Goal: Task Accomplishment & Management: Complete application form

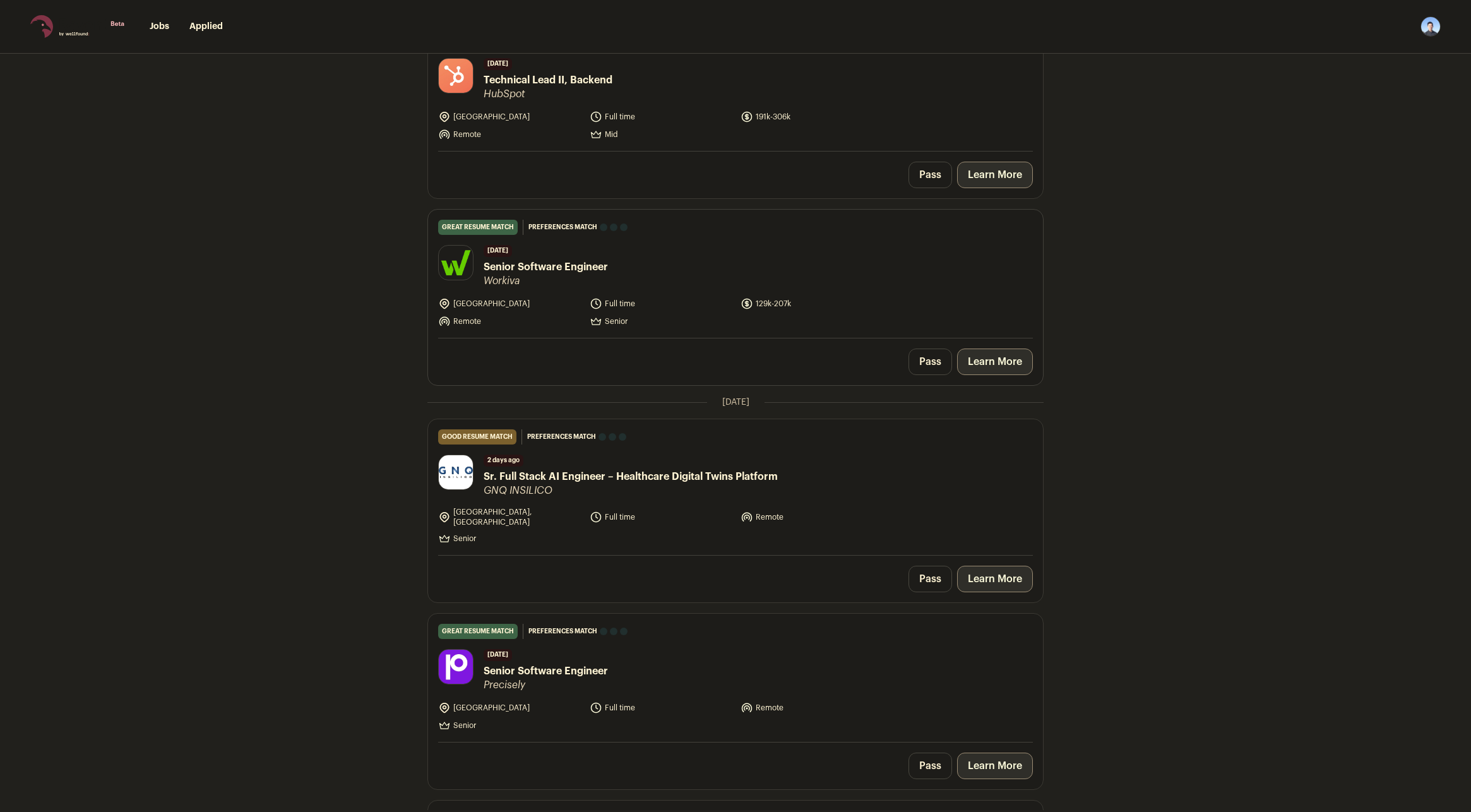
scroll to position [1452, 0]
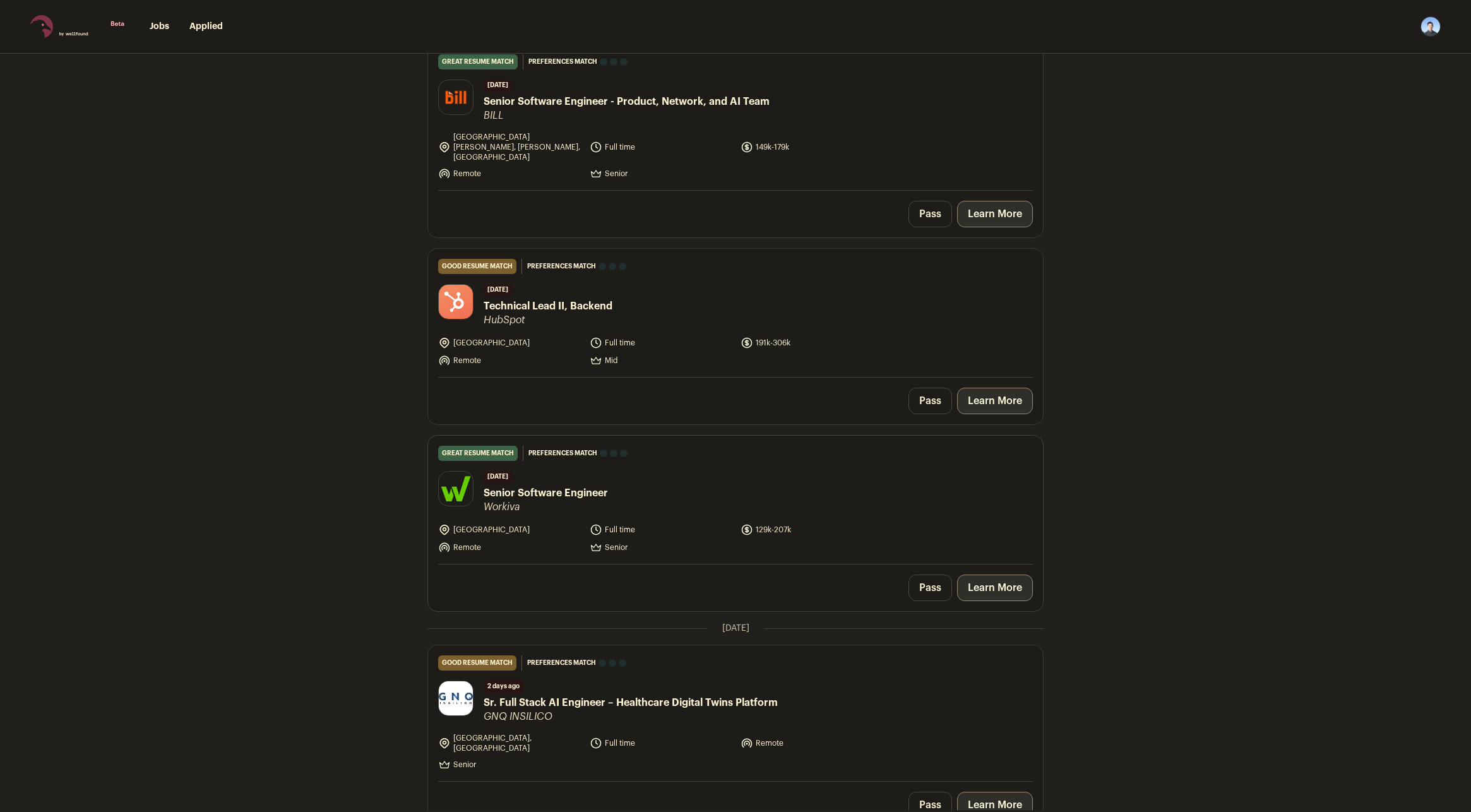
click at [977, 574] on link "Learn More" at bounding box center [995, 588] width 76 height 27
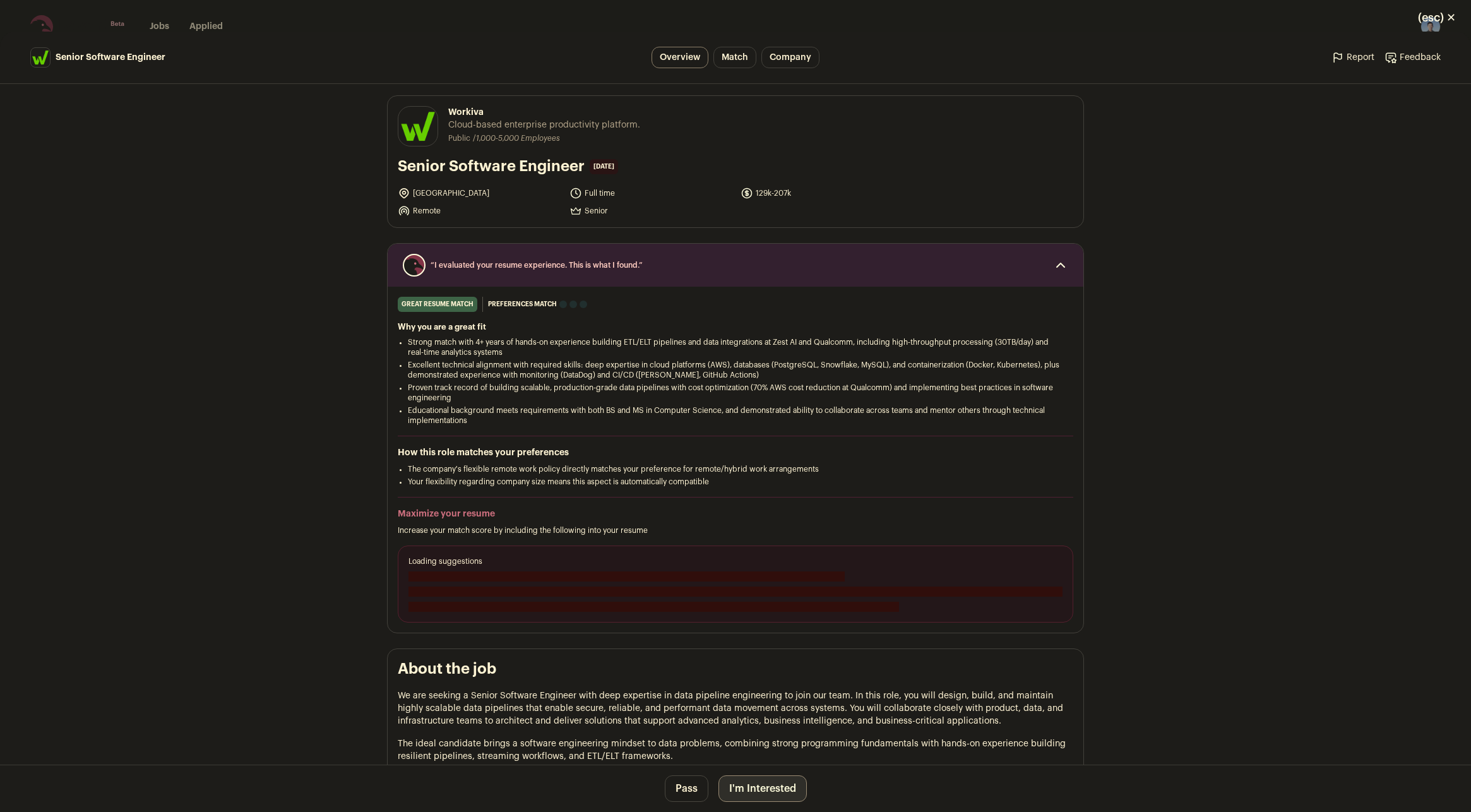
scroll to position [0, 0]
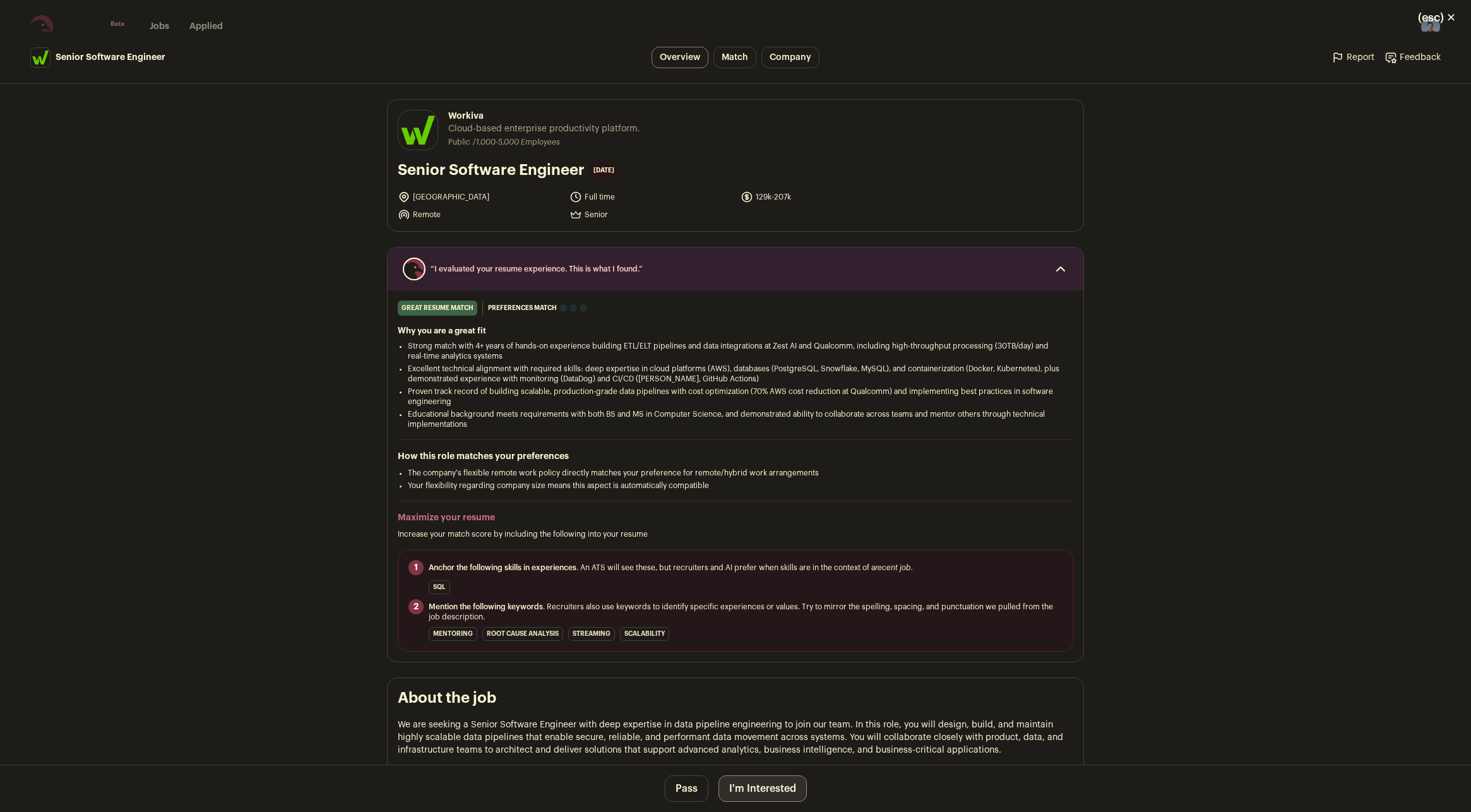
click at [748, 796] on button "I'm Interested" at bounding box center [763, 789] width 88 height 27
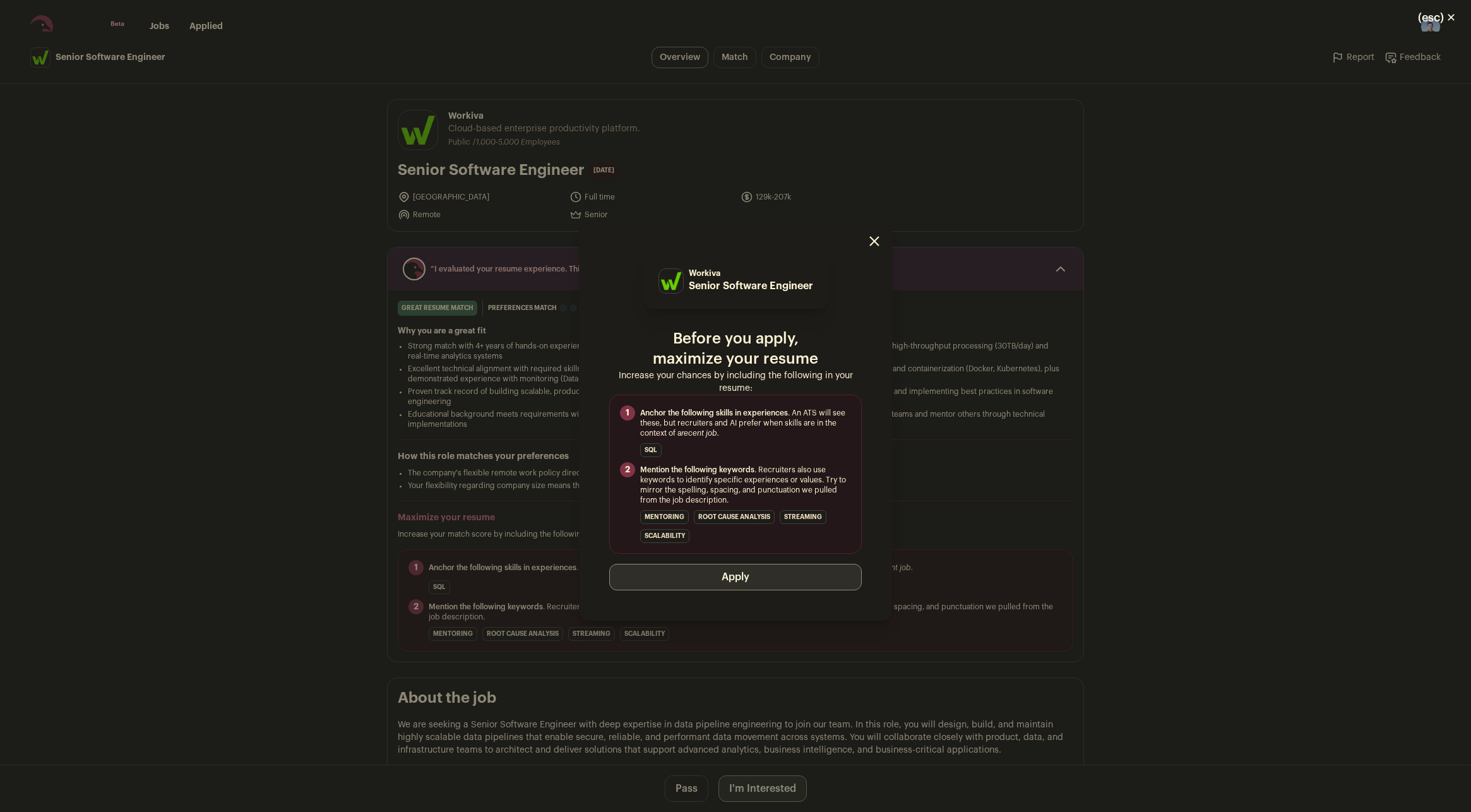
click at [742, 583] on button "Apply" at bounding box center [736, 577] width 253 height 27
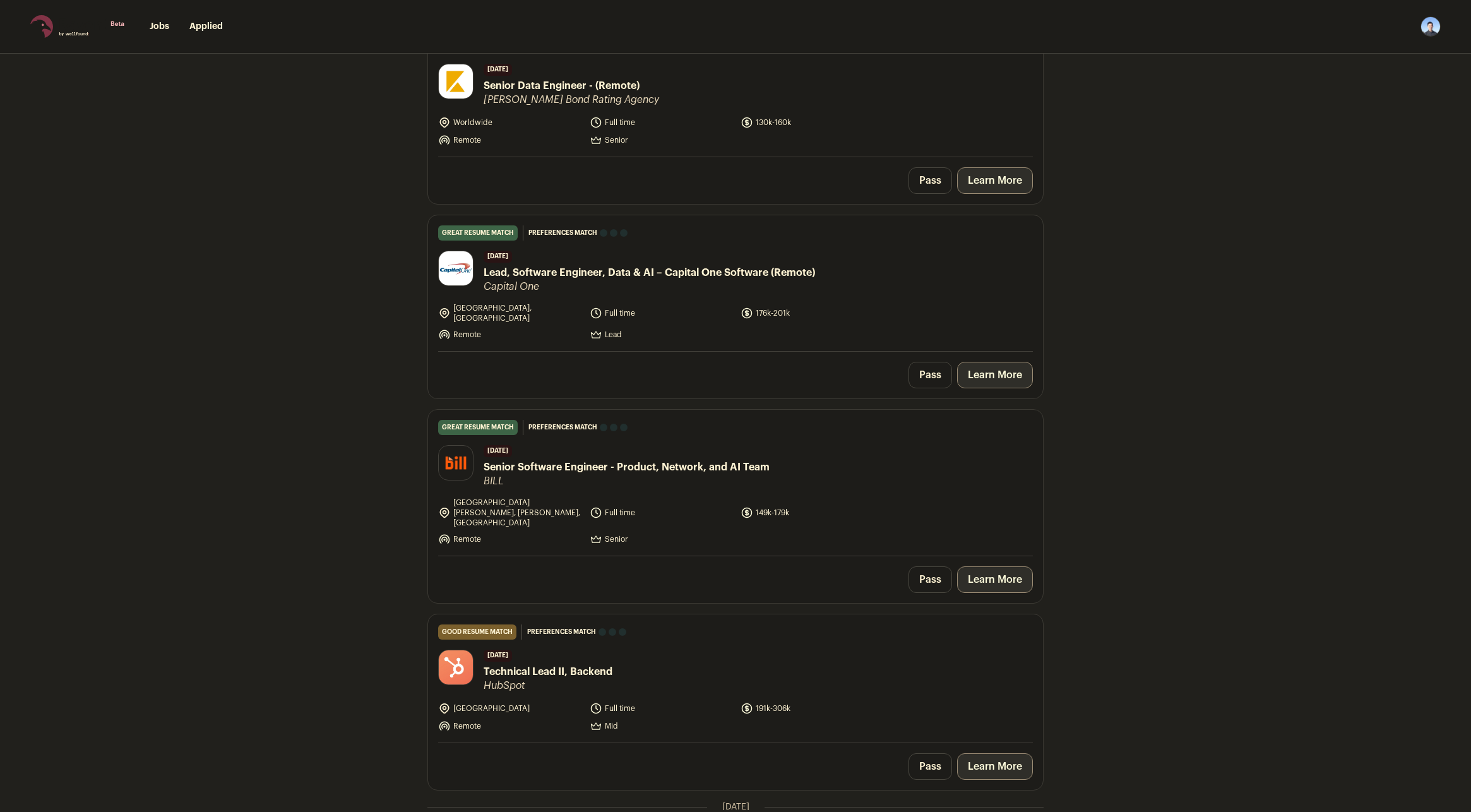
scroll to position [1326, 0]
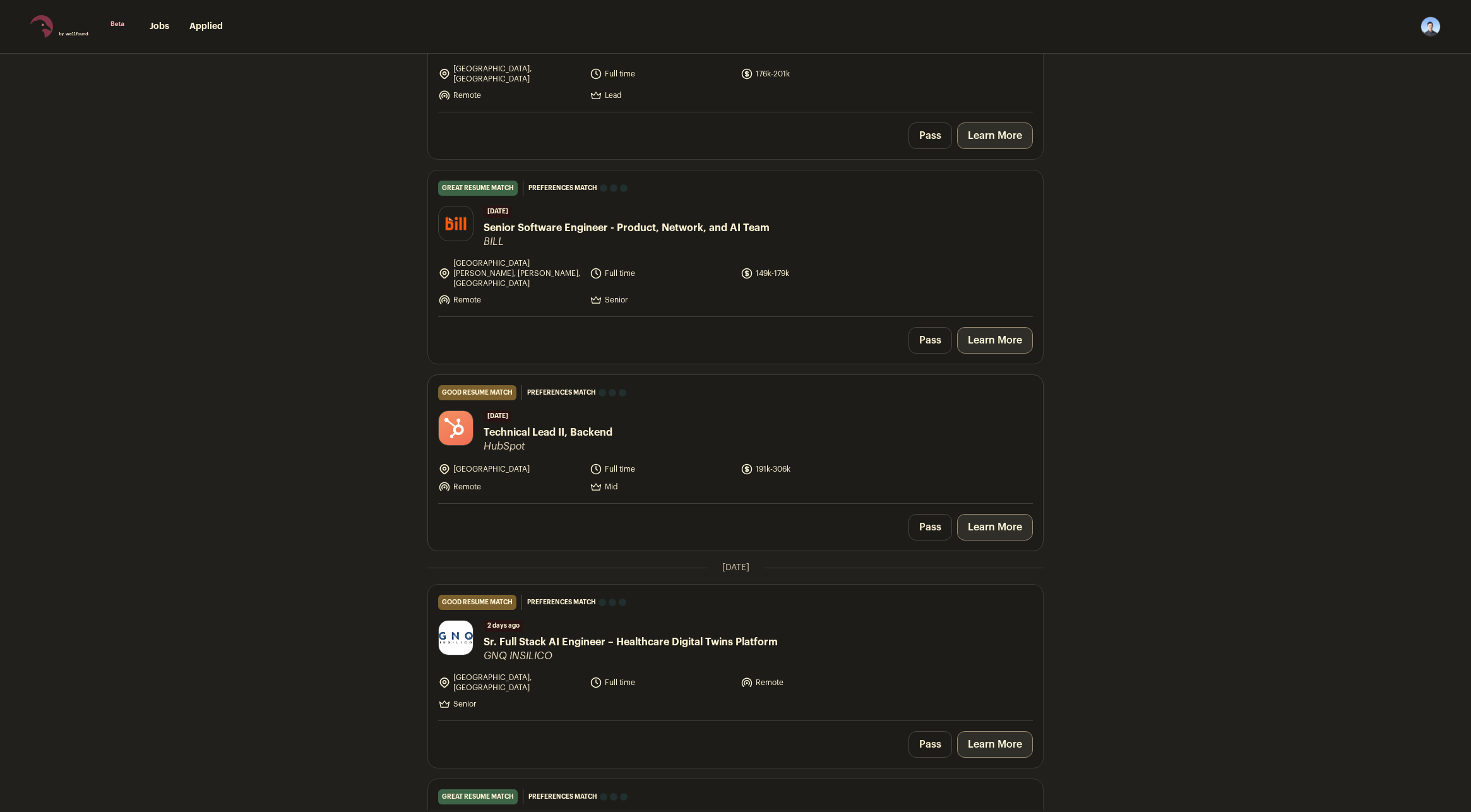
click at [565, 425] on span "Technical Lead II, Backend" at bounding box center [548, 432] width 129 height 15
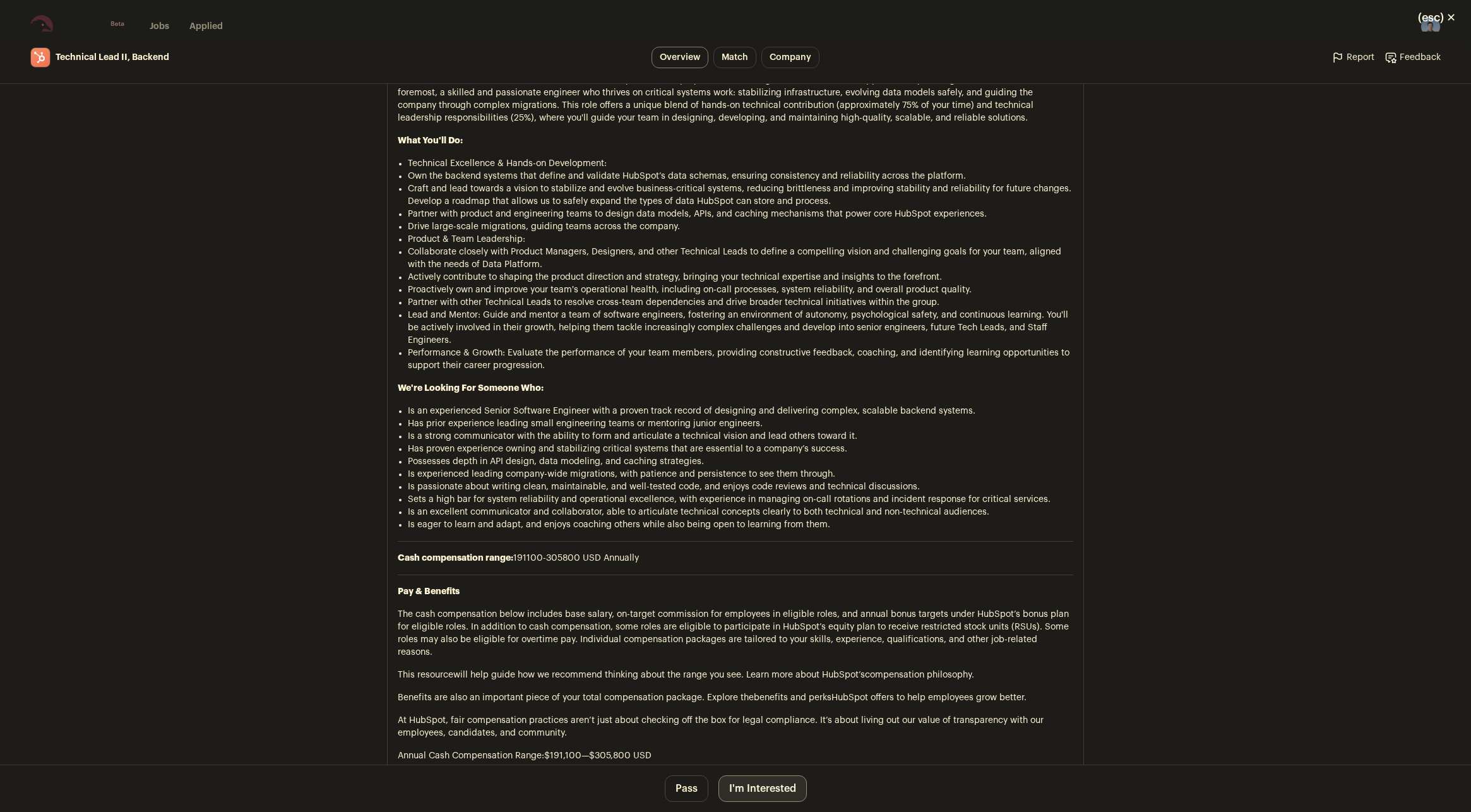
scroll to position [947, 0]
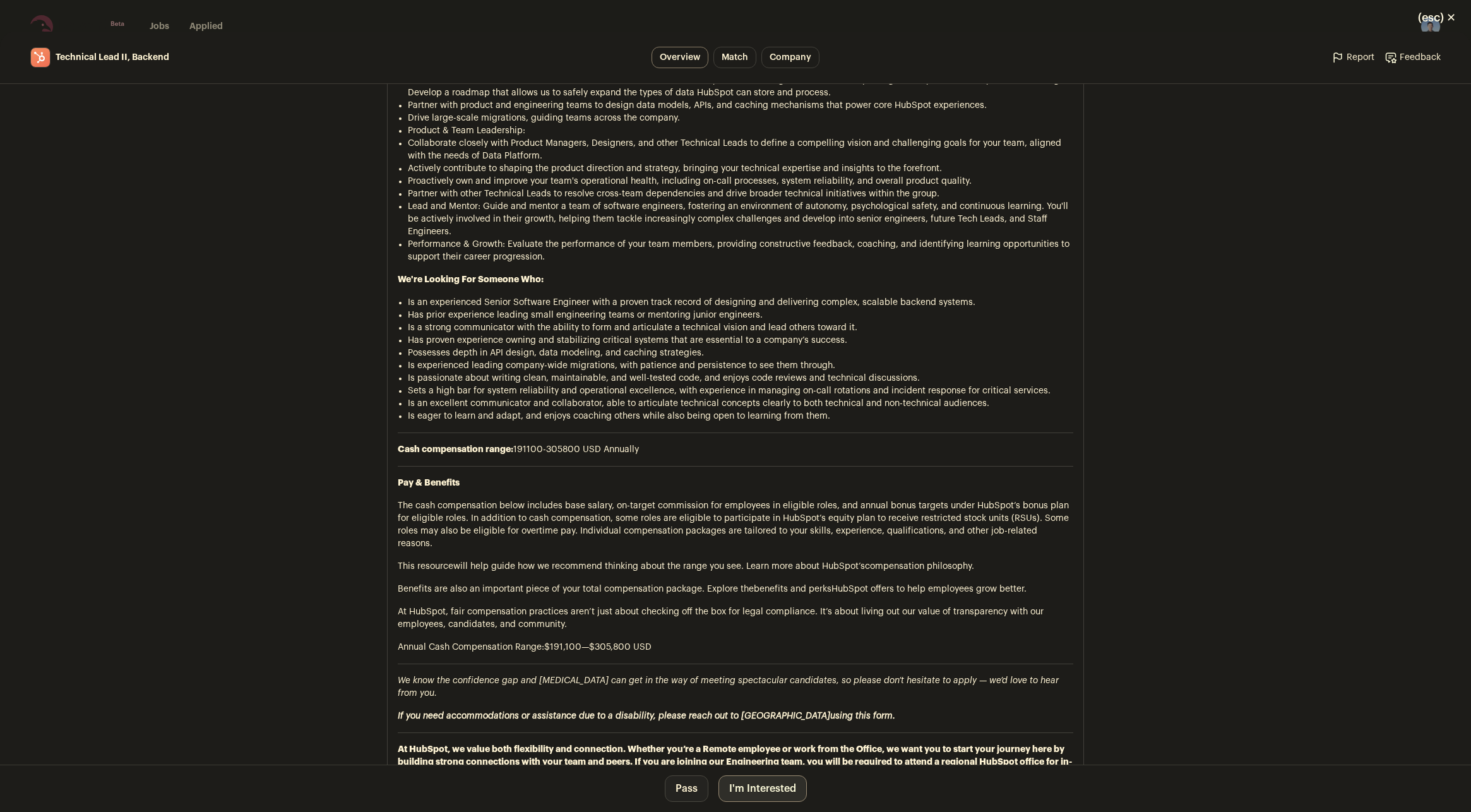
click at [691, 789] on button "Pass" at bounding box center [686, 789] width 44 height 27
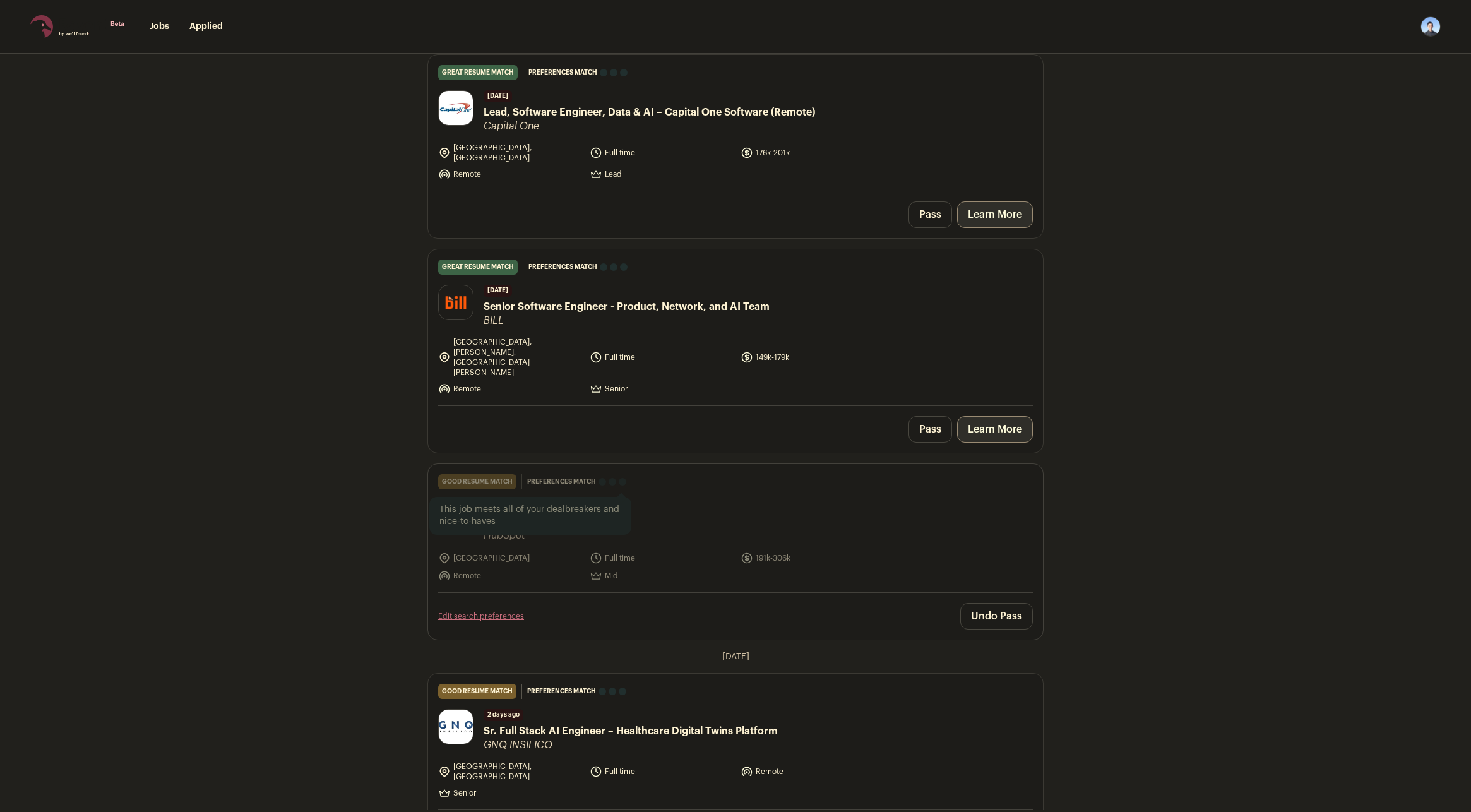
scroll to position [1199, 0]
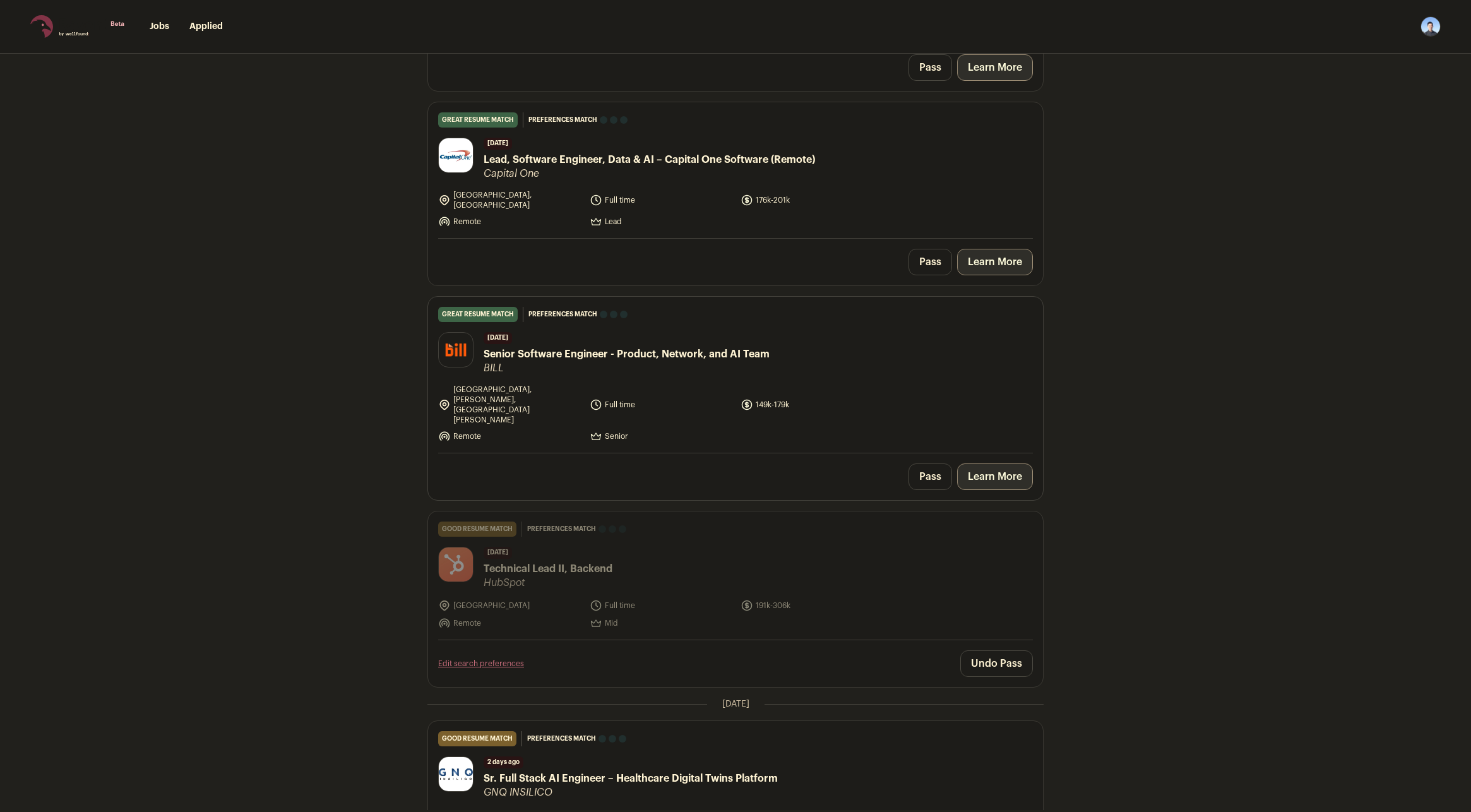
click at [995, 463] on link "Learn More" at bounding box center [995, 476] width 76 height 27
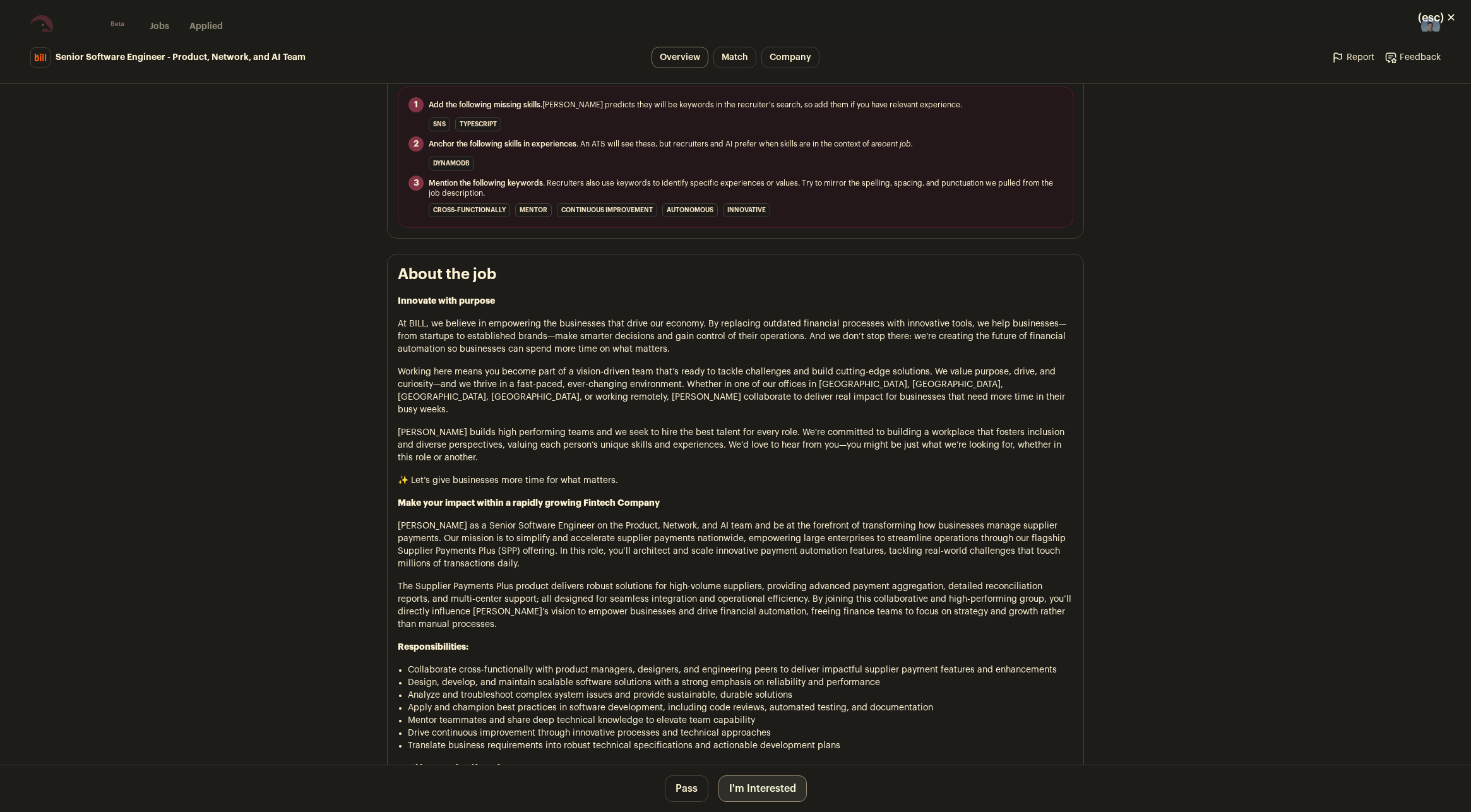
scroll to position [631, 0]
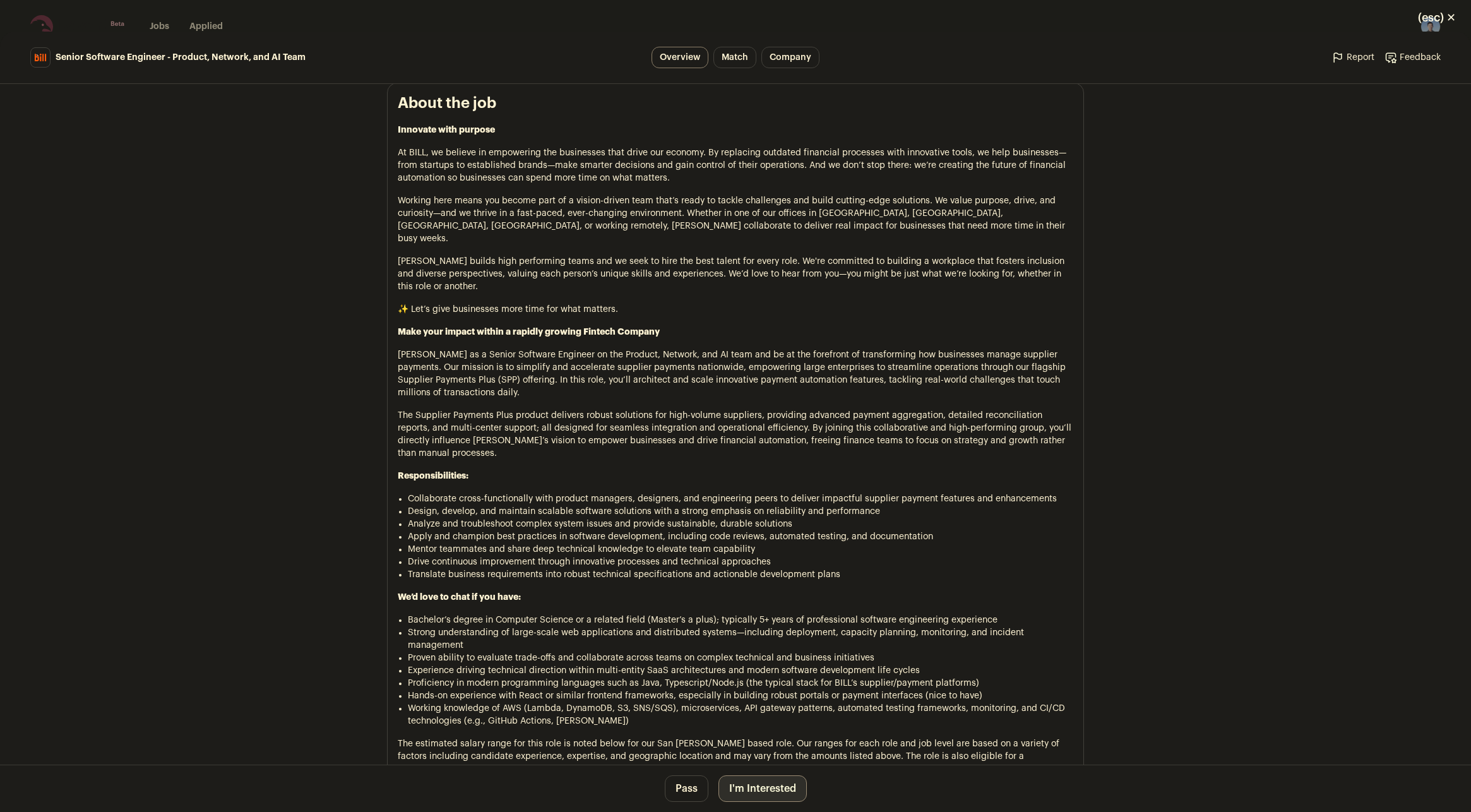
click at [746, 787] on button "I'm Interested" at bounding box center [763, 789] width 88 height 27
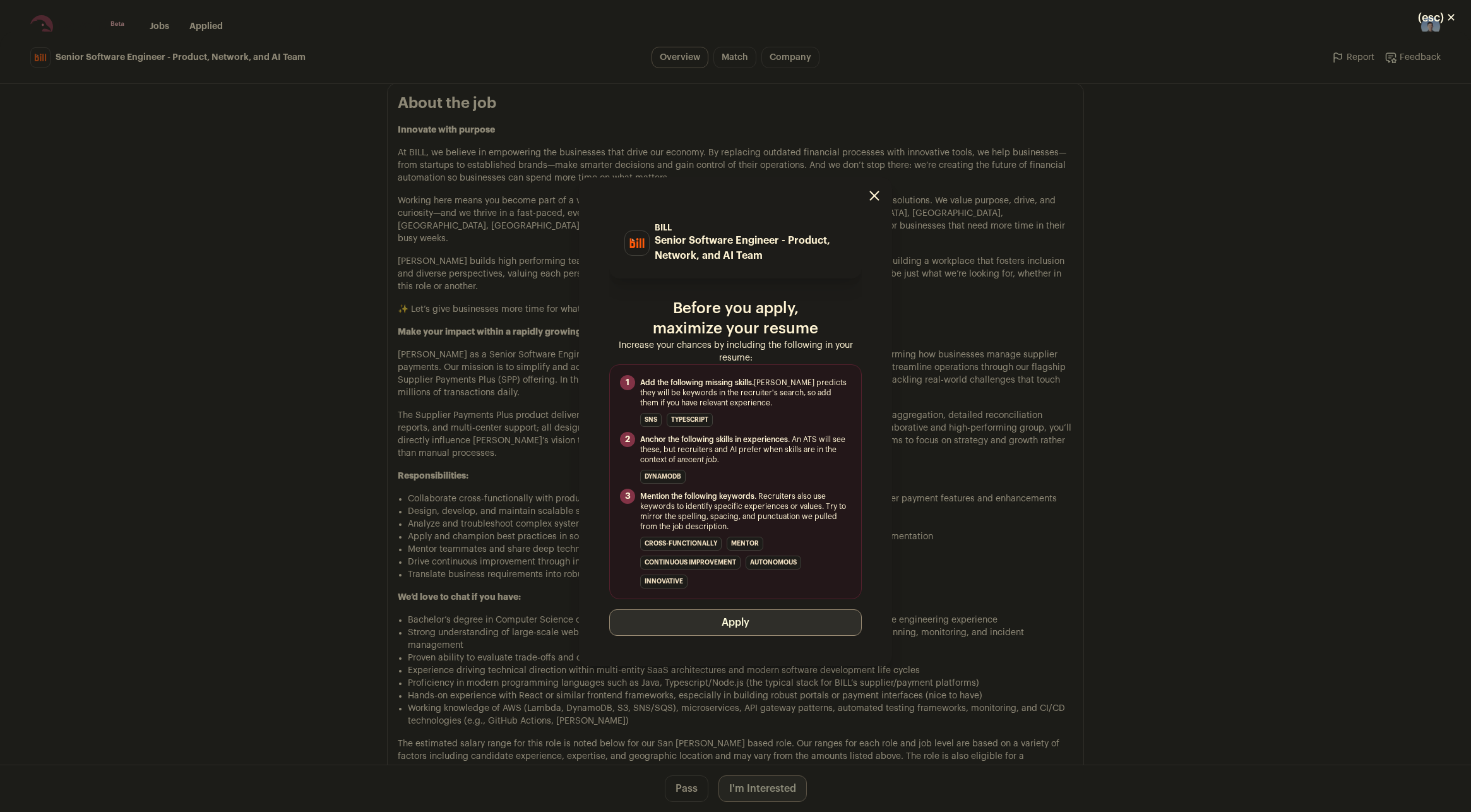
click at [699, 625] on button "Apply" at bounding box center [736, 622] width 253 height 27
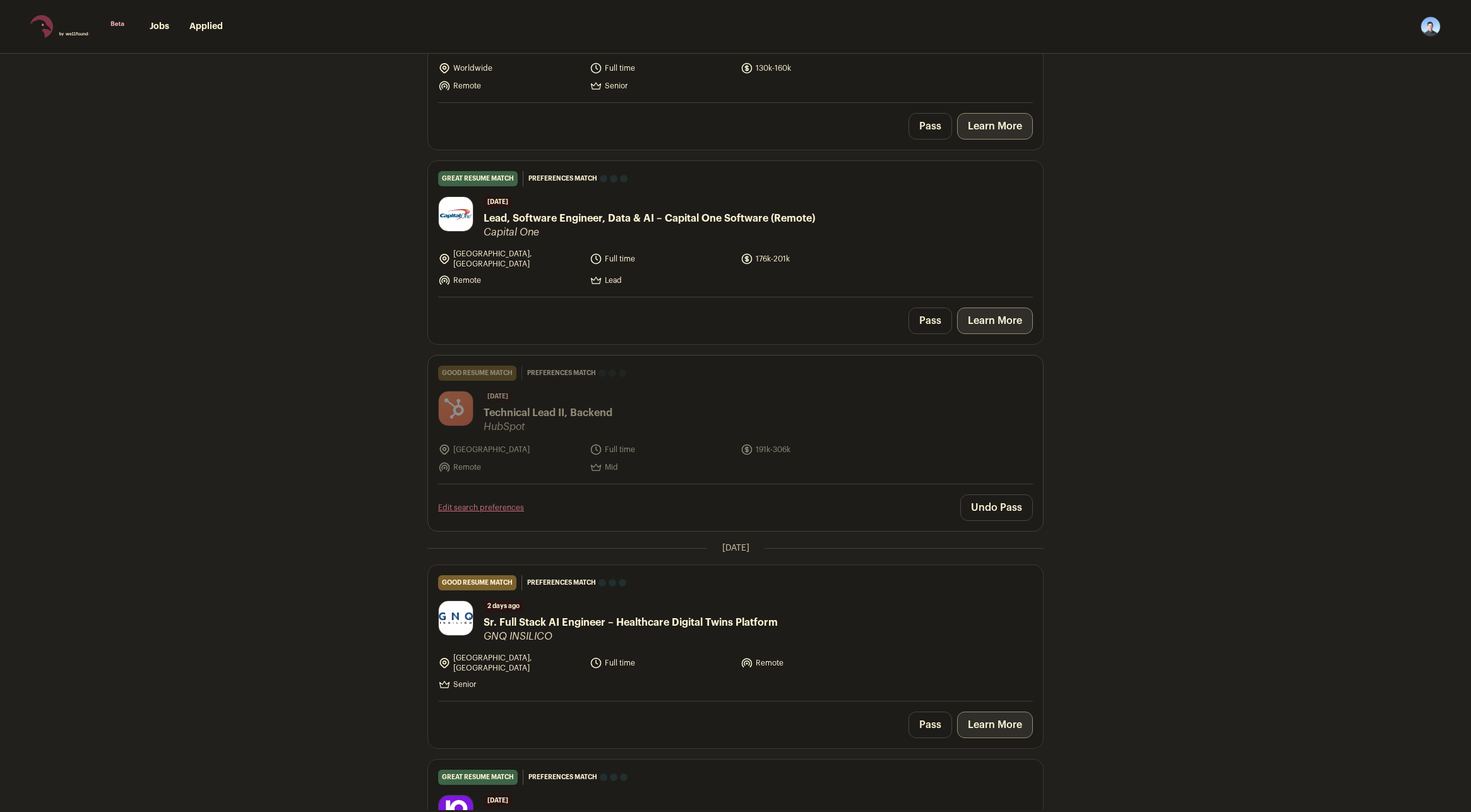
scroll to position [1136, 0]
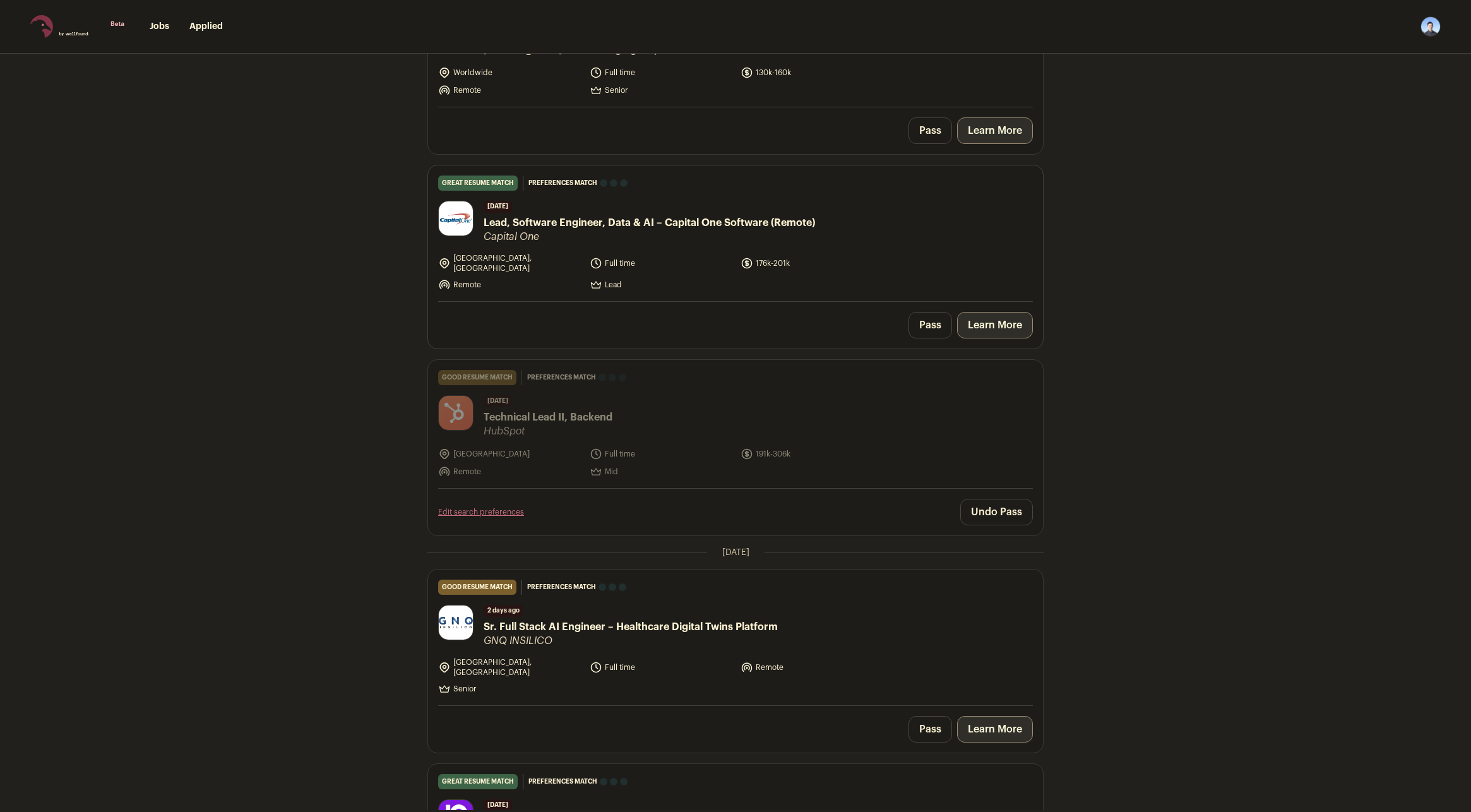
click at [990, 315] on link "Learn More" at bounding box center [995, 325] width 76 height 27
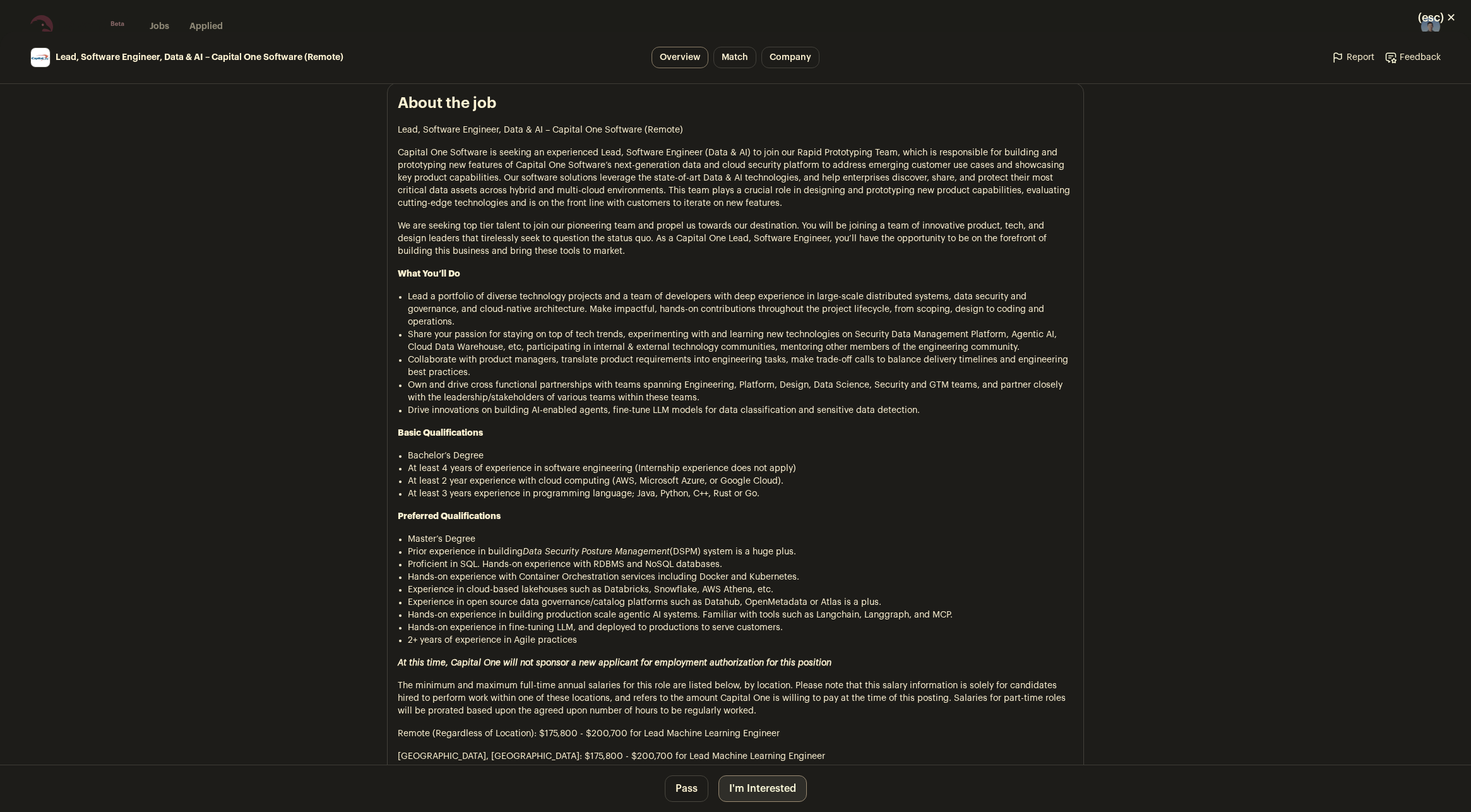
scroll to position [568, 0]
click at [751, 792] on button "I'm Interested" at bounding box center [763, 789] width 88 height 27
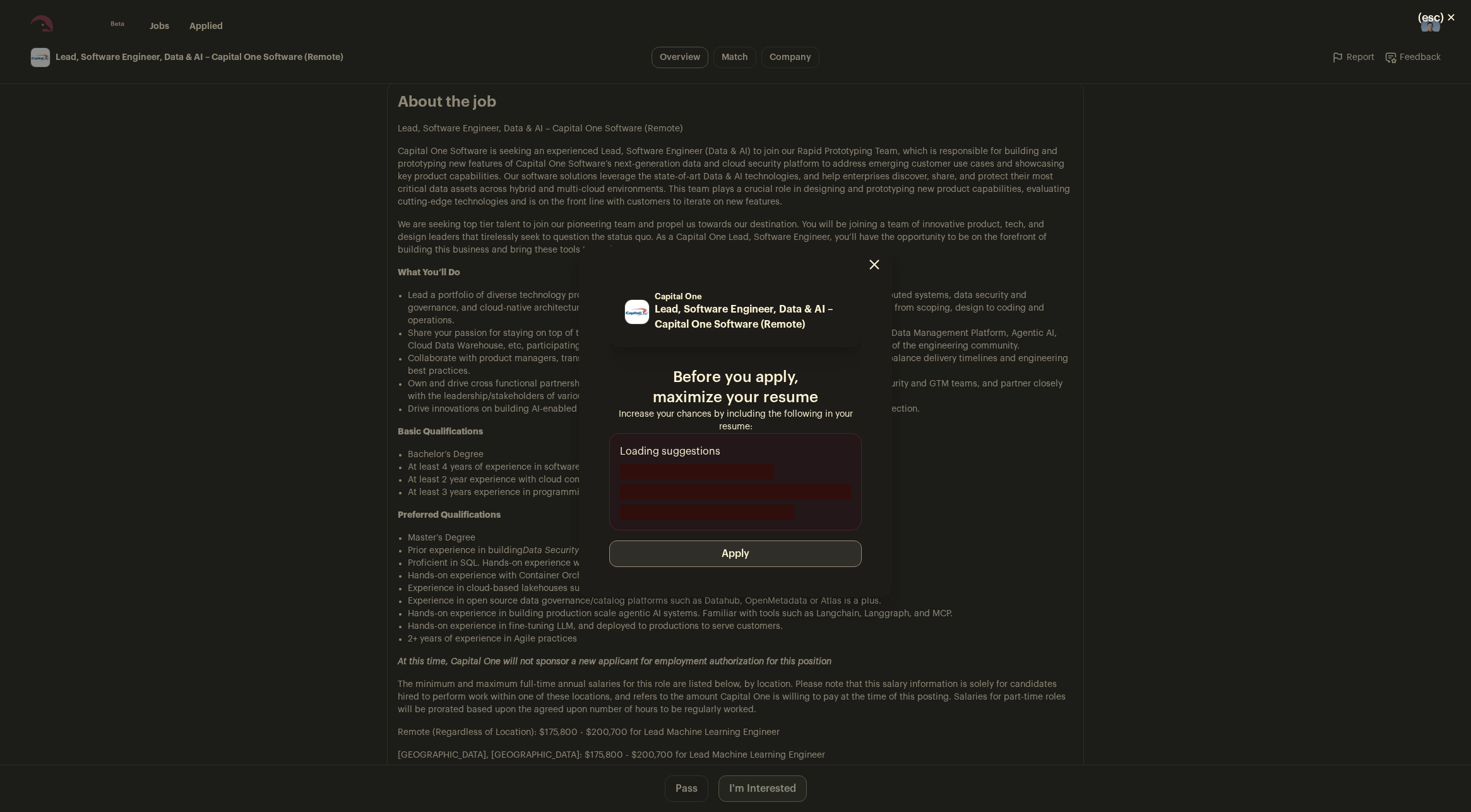
click at [760, 555] on button "Apply" at bounding box center [736, 554] width 253 height 27
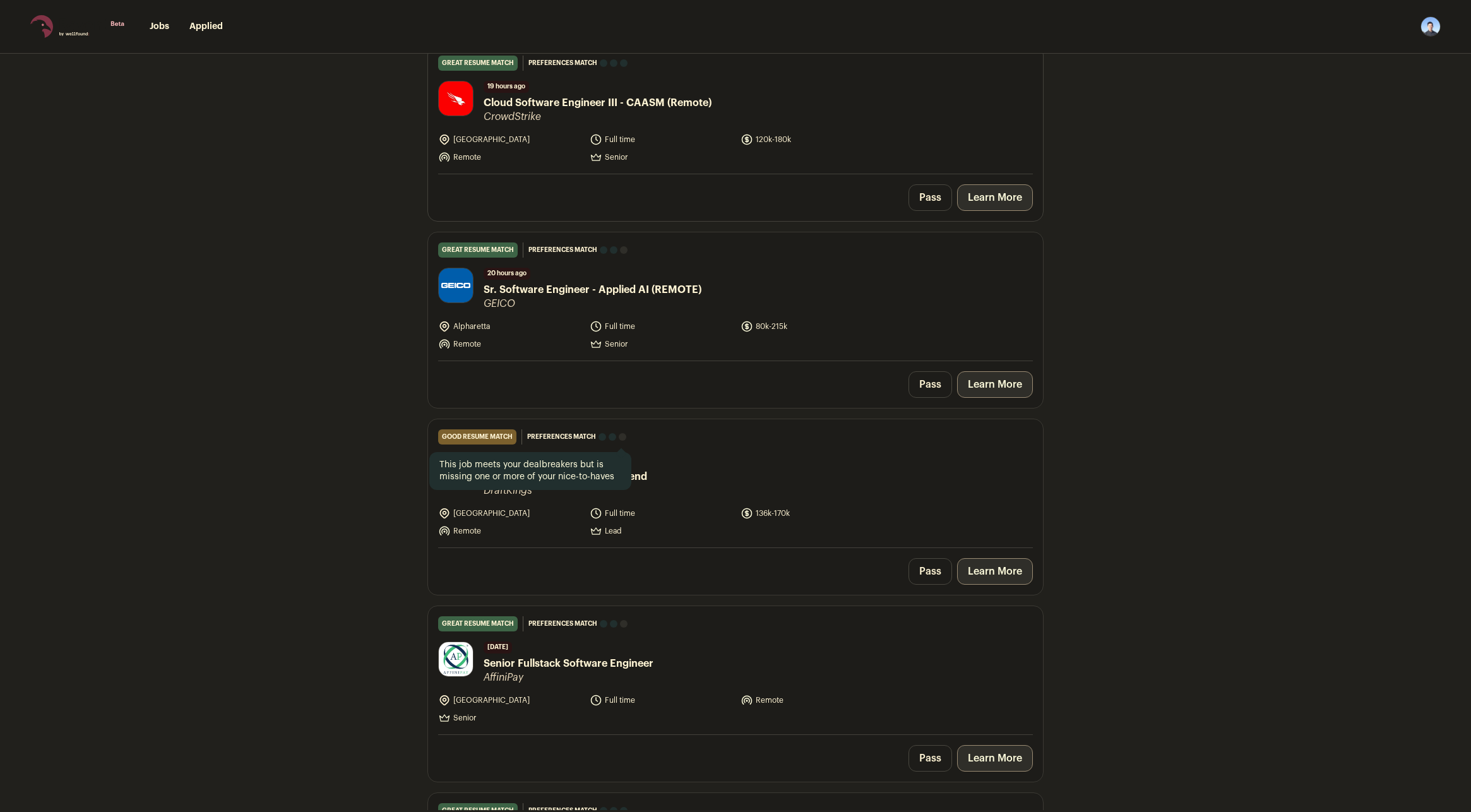
scroll to position [0, 0]
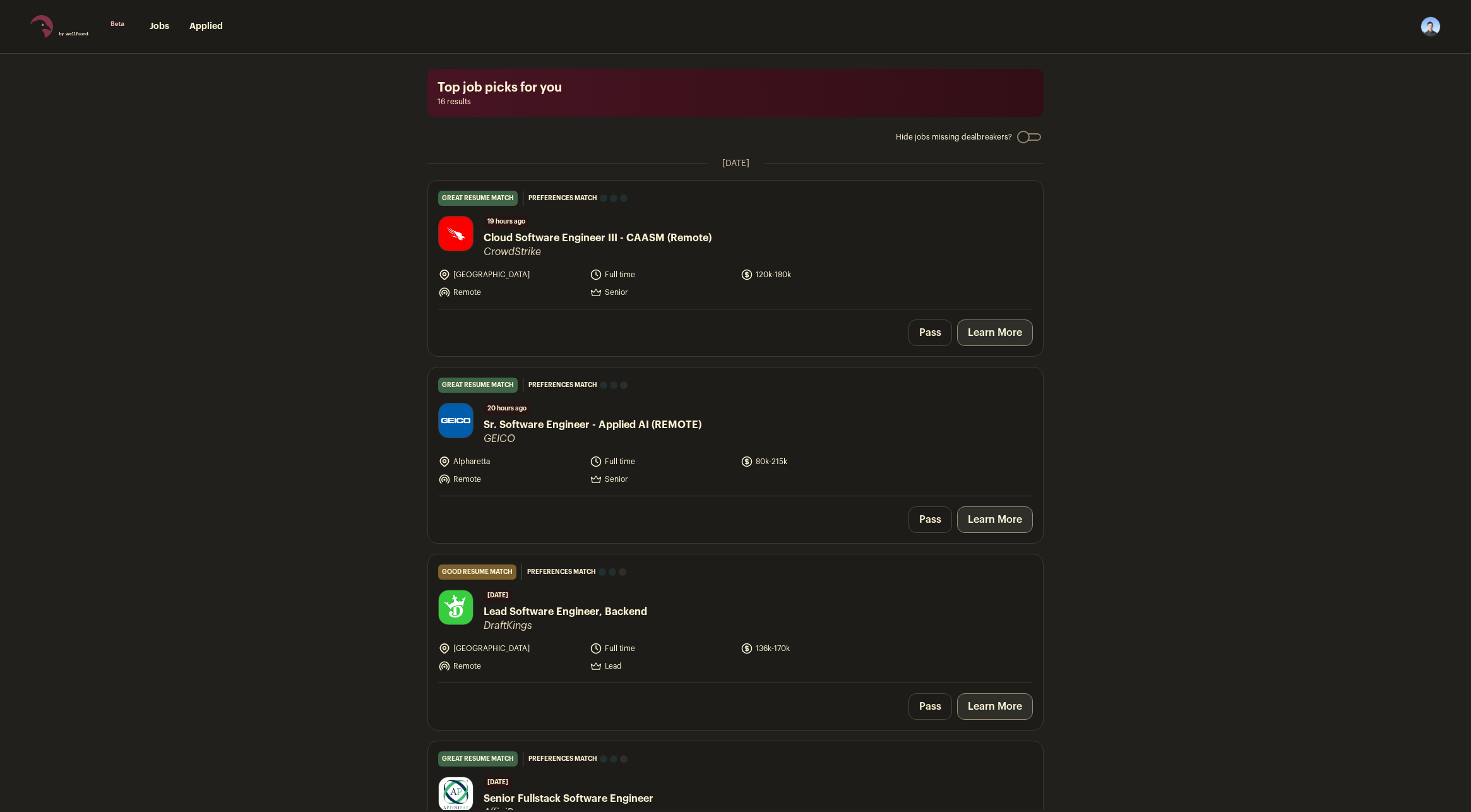
click at [203, 28] on link "Applied" at bounding box center [206, 27] width 33 height 9
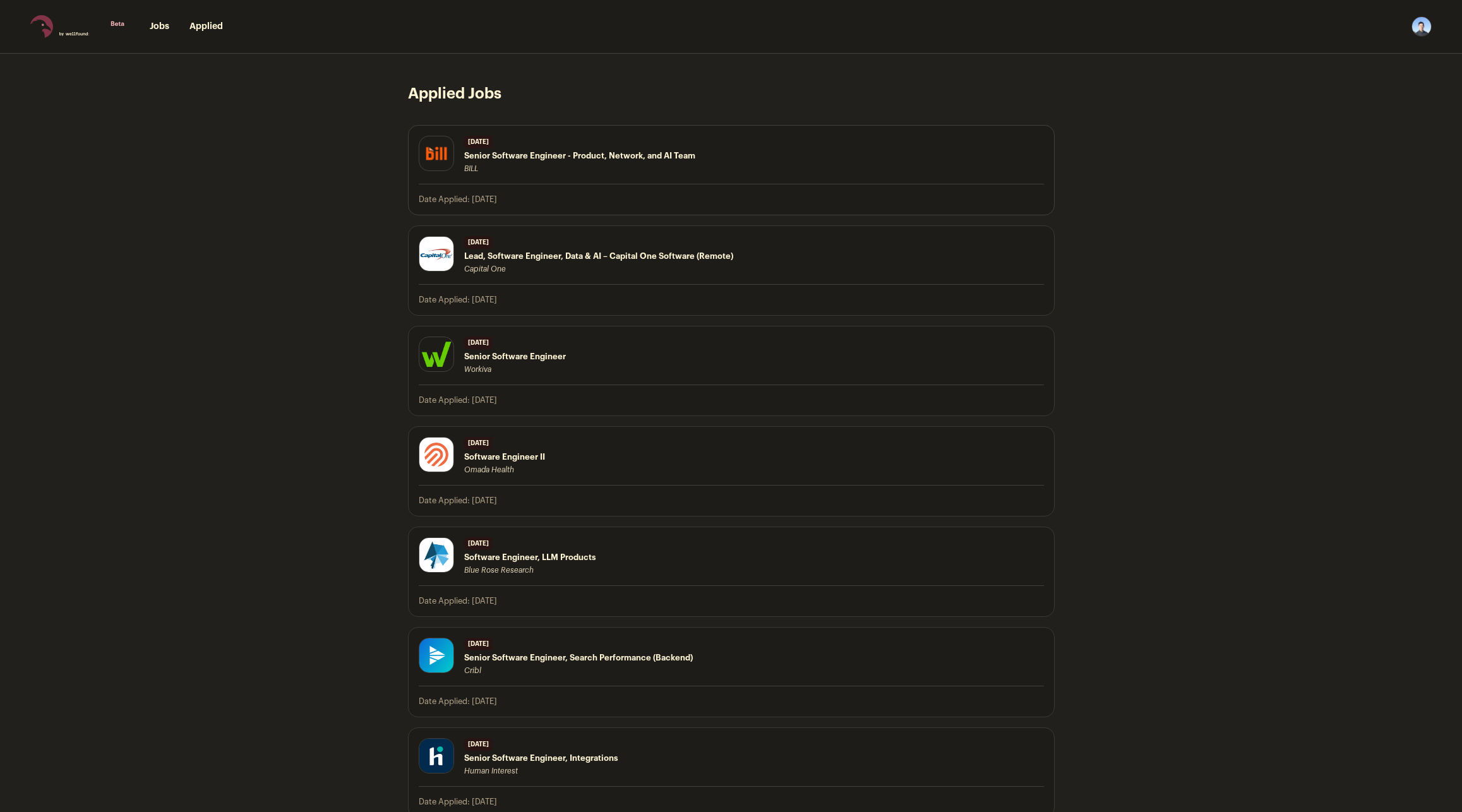
click at [489, 156] on span "Senior Software Engineer - Product, Network, and AI Team" at bounding box center [580, 156] width 231 height 10
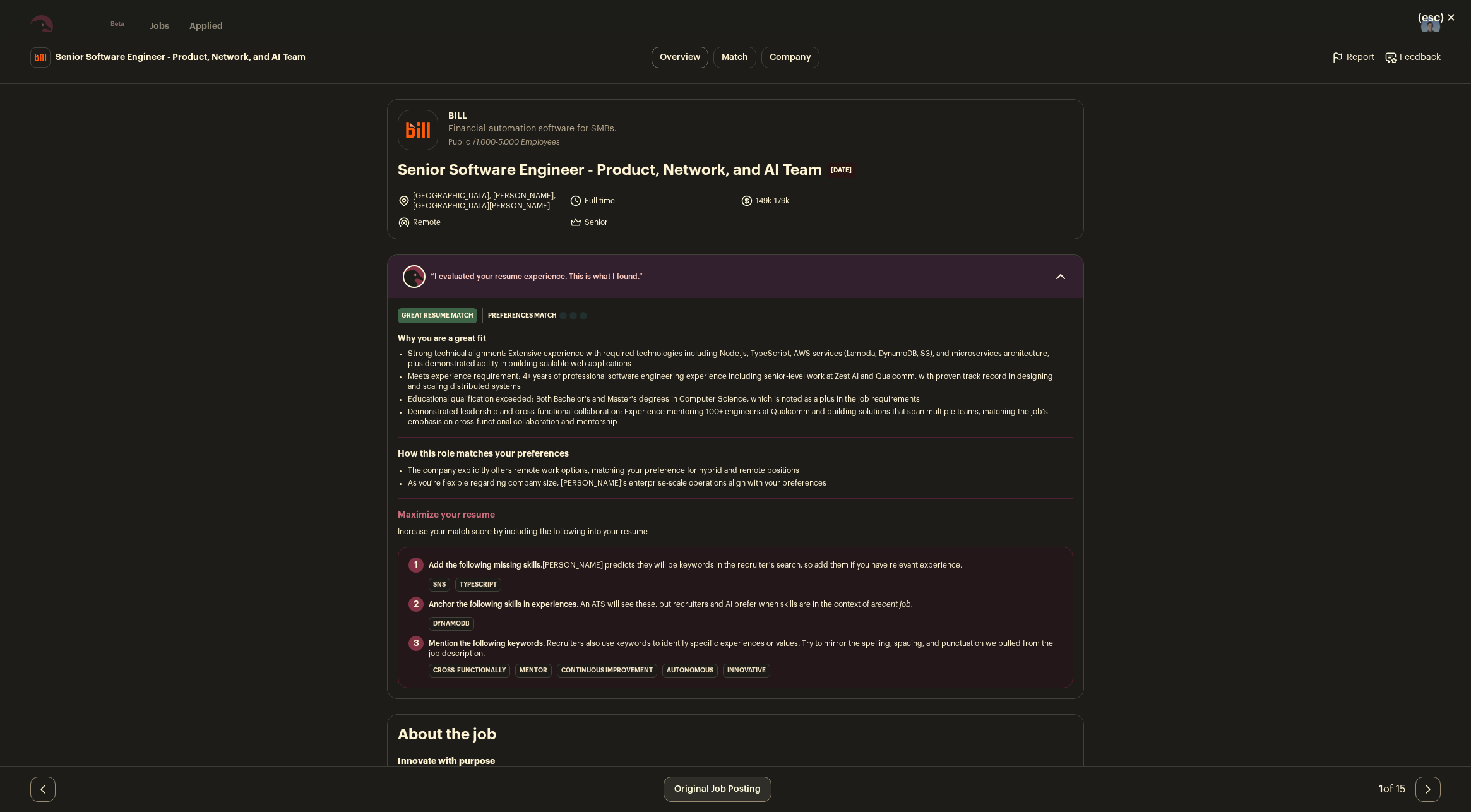
drag, startPoint x: 1435, startPoint y: 21, endPoint x: 1380, endPoint y: 25, distance: 55.1
click at [1435, 20] on button "(esc) ✕" at bounding box center [1437, 18] width 68 height 28
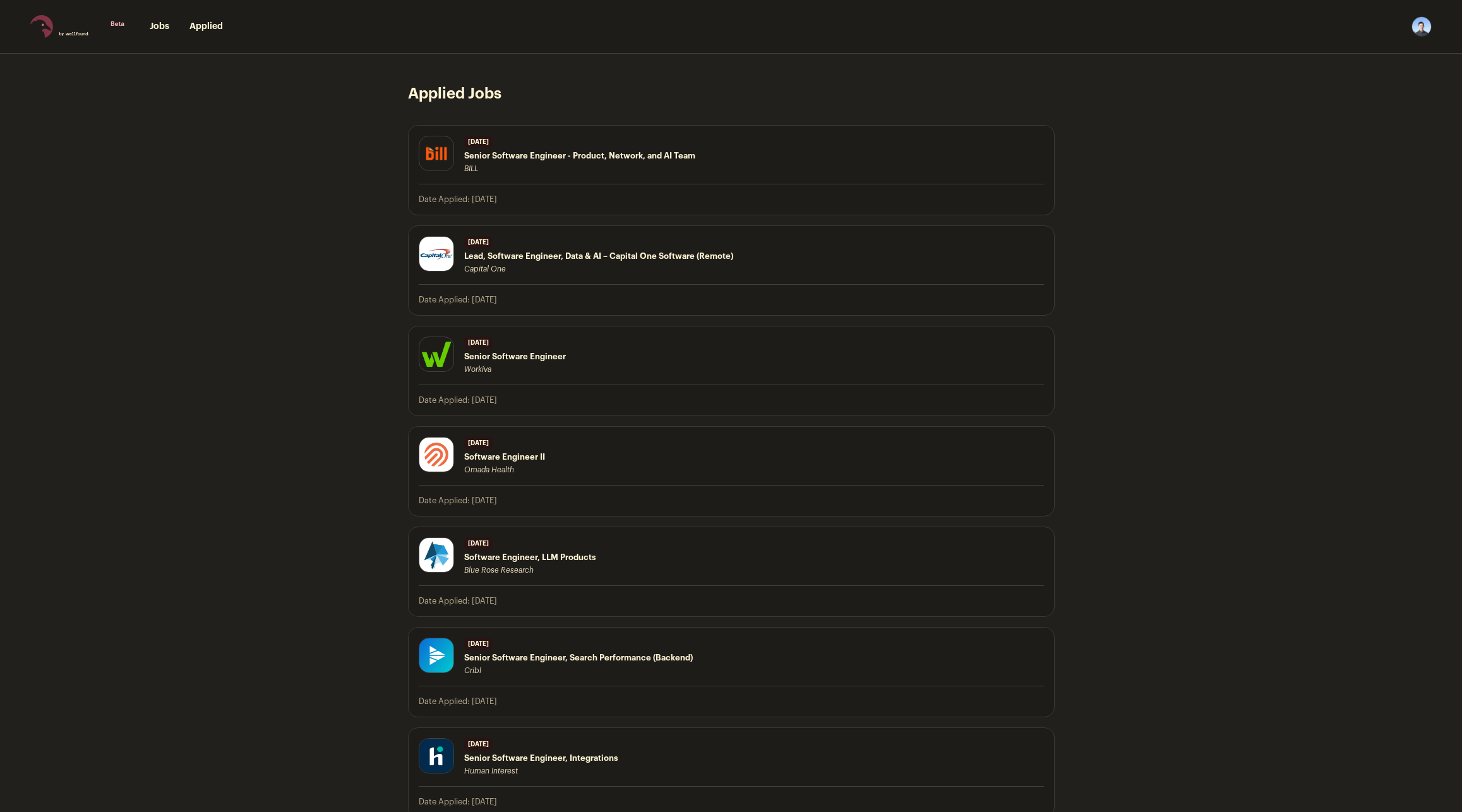
click at [160, 30] on link "Jobs" at bounding box center [159, 27] width 20 height 9
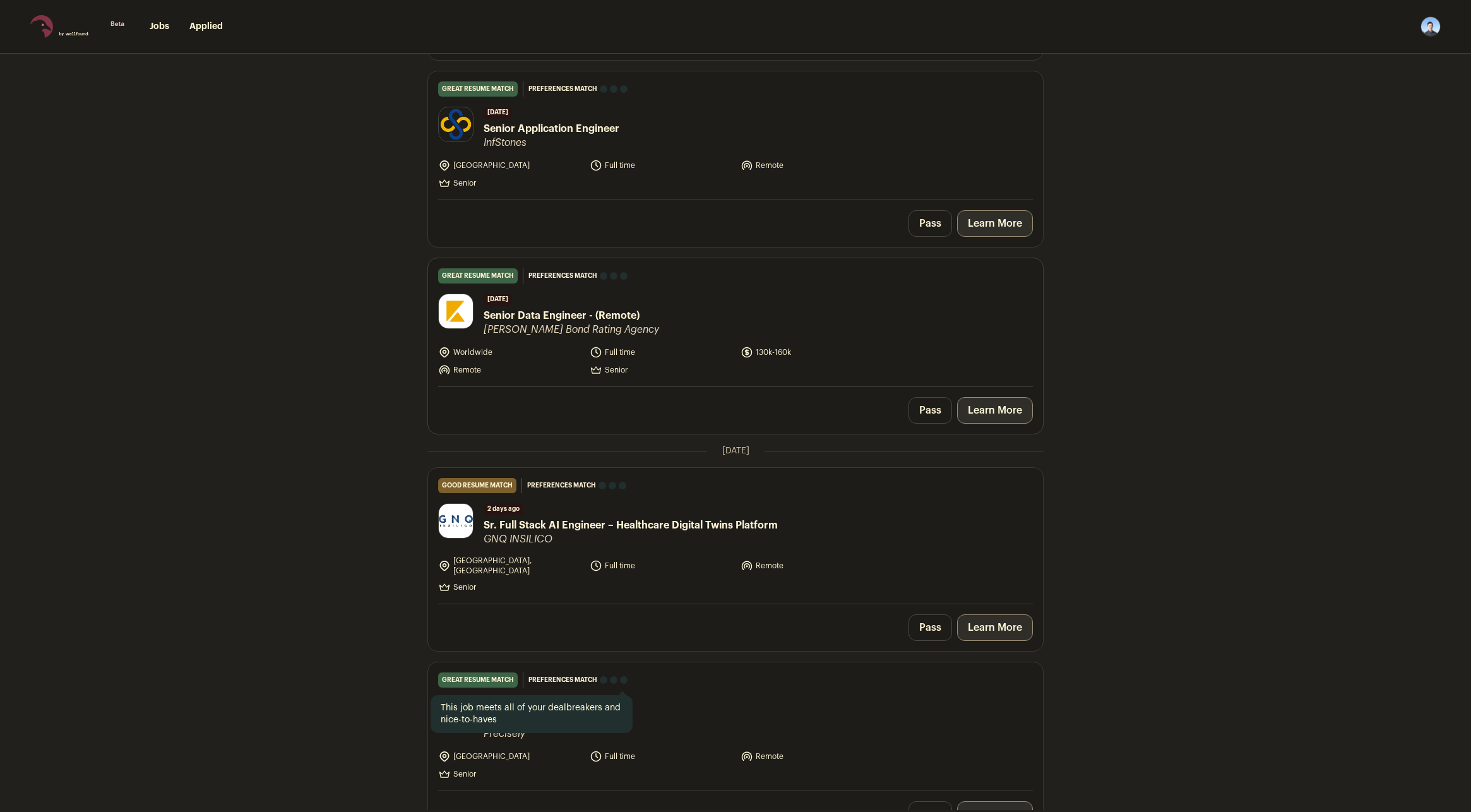
scroll to position [758, 0]
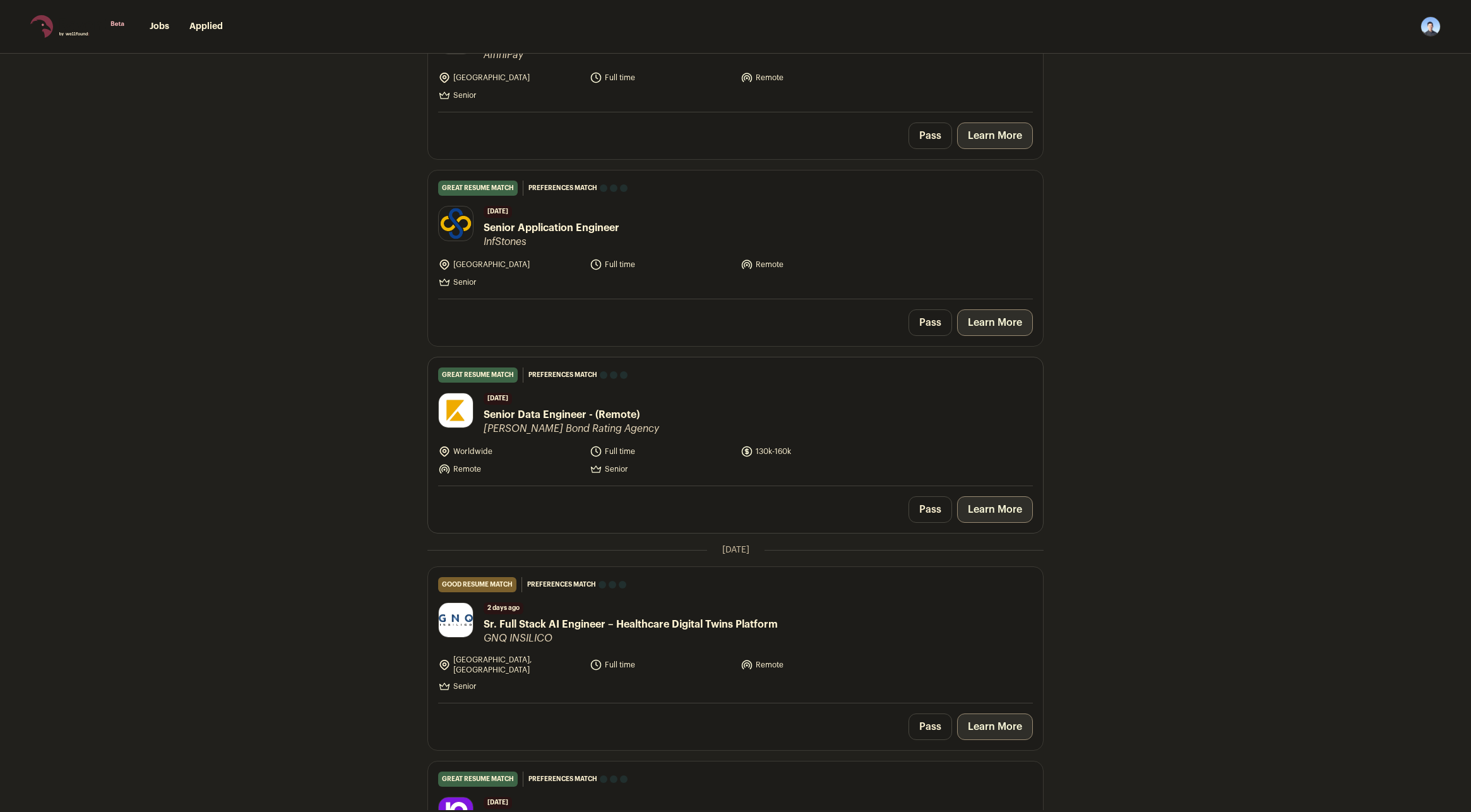
click at [992, 508] on link "Learn More" at bounding box center [995, 509] width 76 height 27
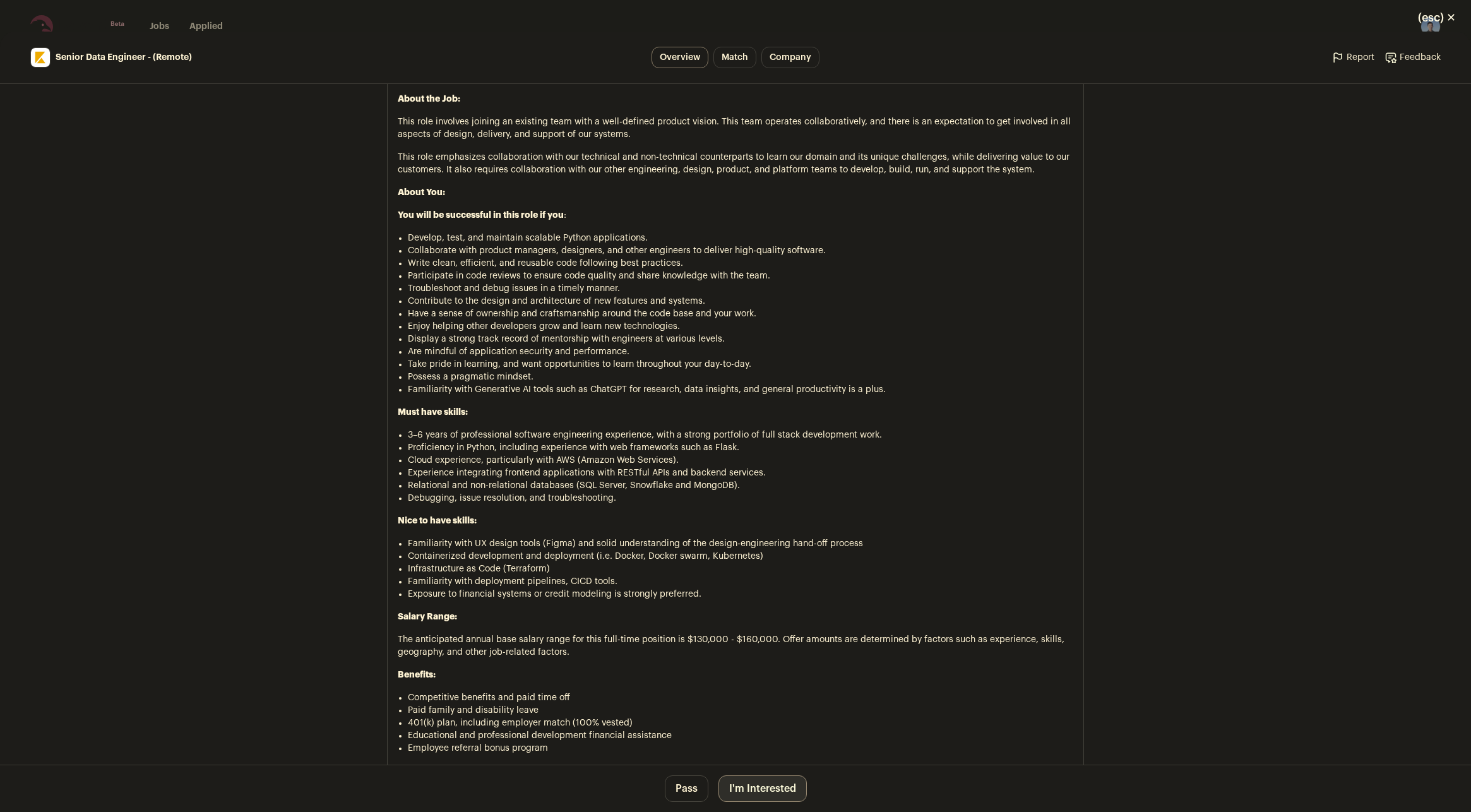
scroll to position [910, 0]
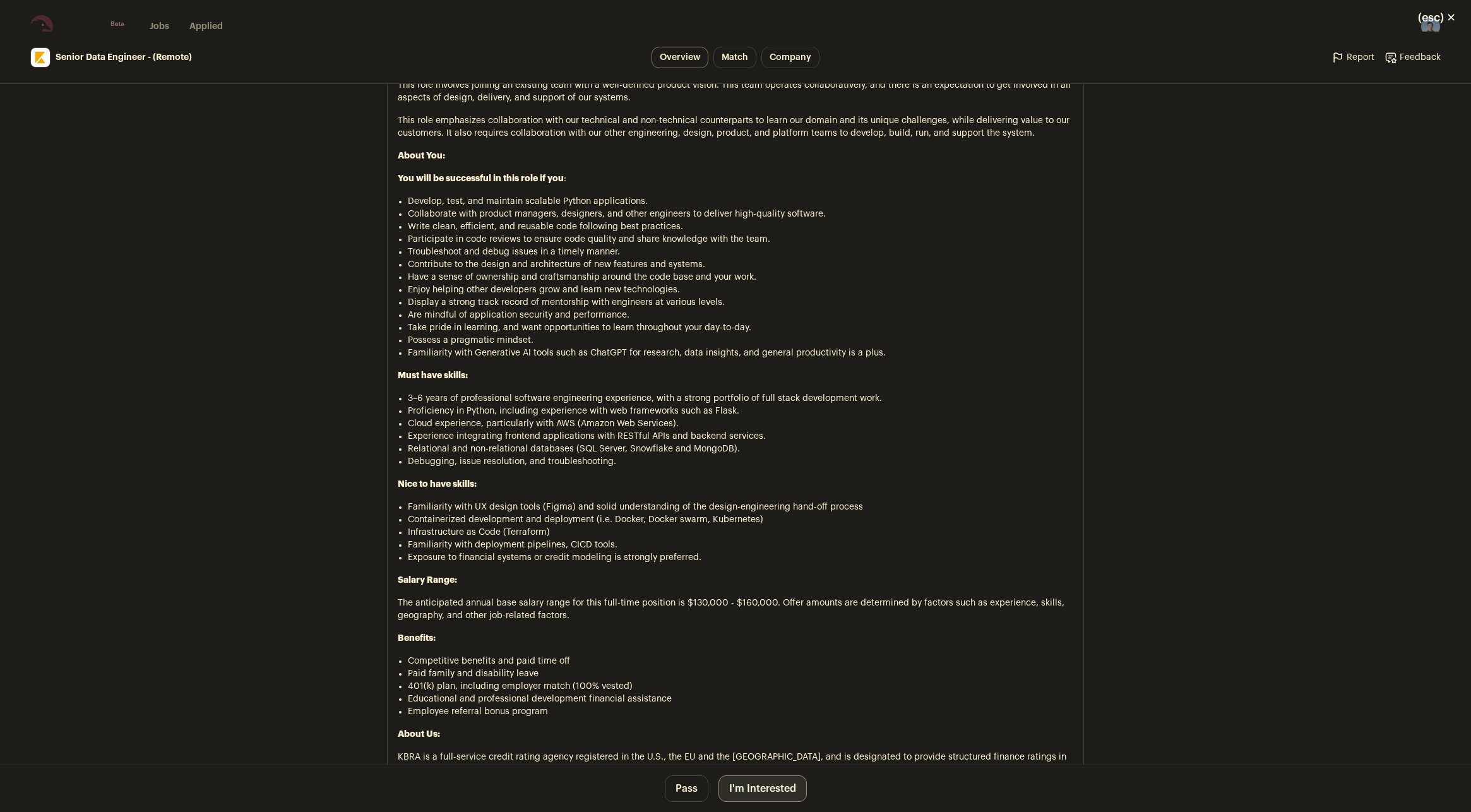
click at [754, 789] on button "I'm Interested" at bounding box center [763, 789] width 88 height 27
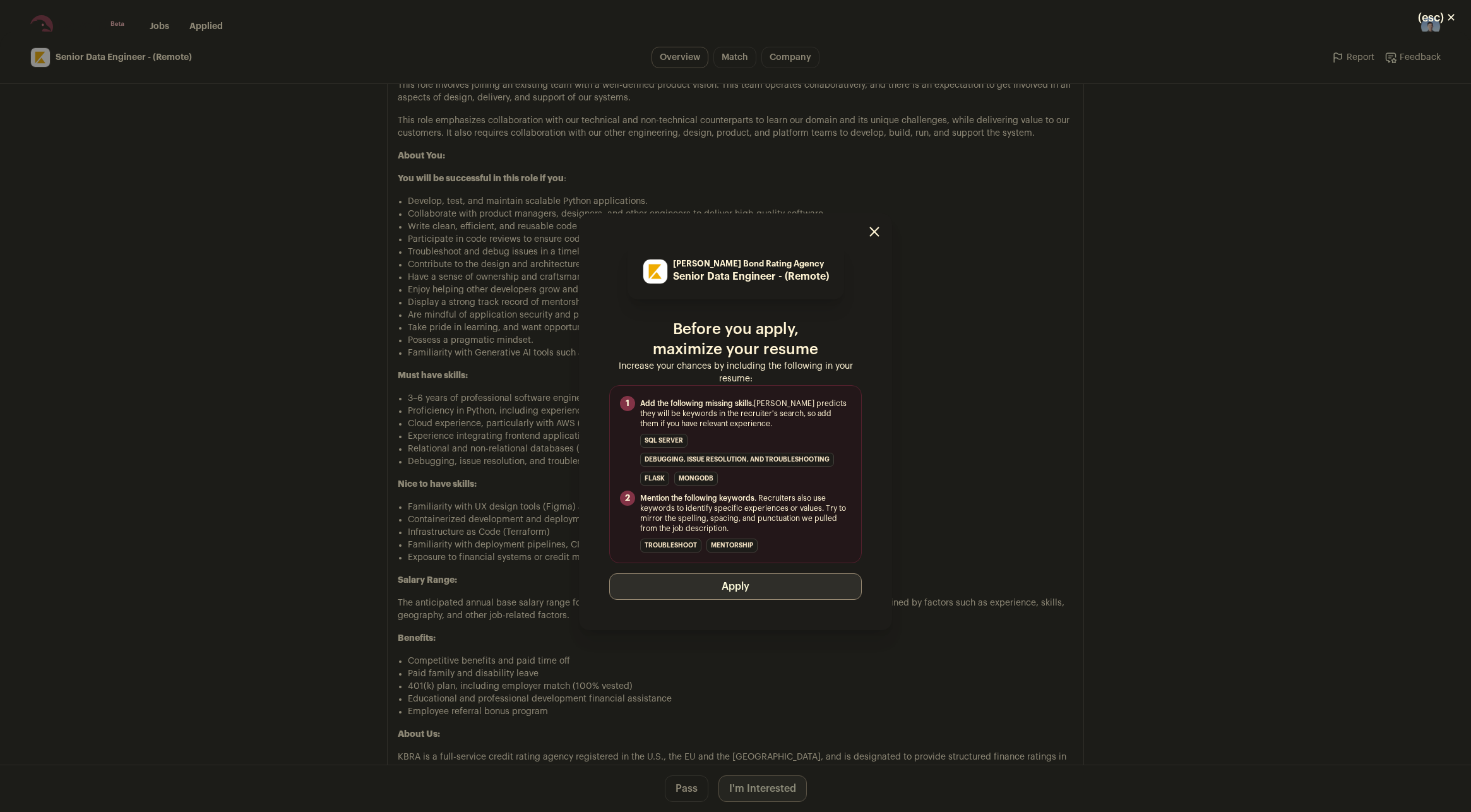
click at [748, 589] on button "Apply" at bounding box center [736, 586] width 253 height 27
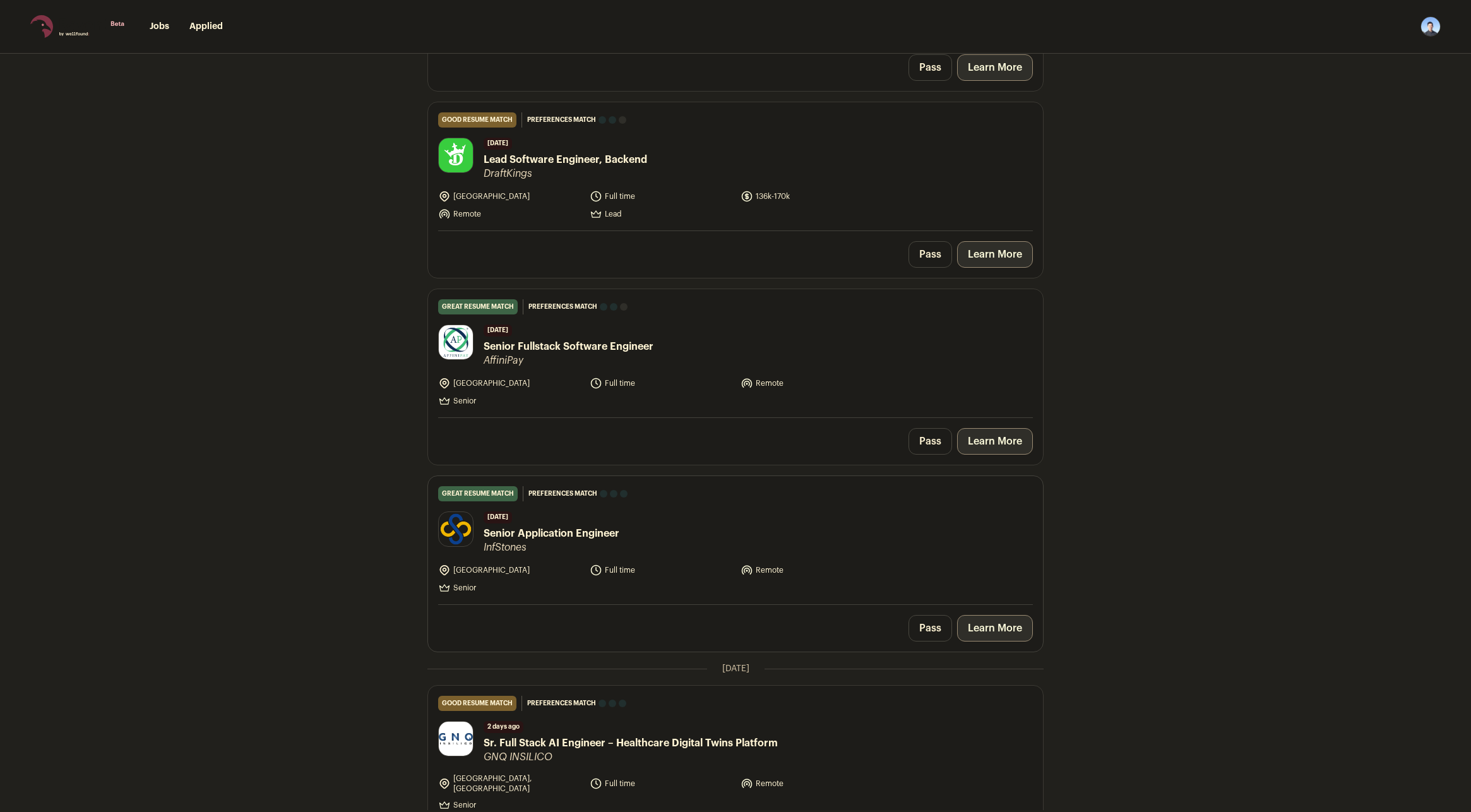
scroll to position [442, 0]
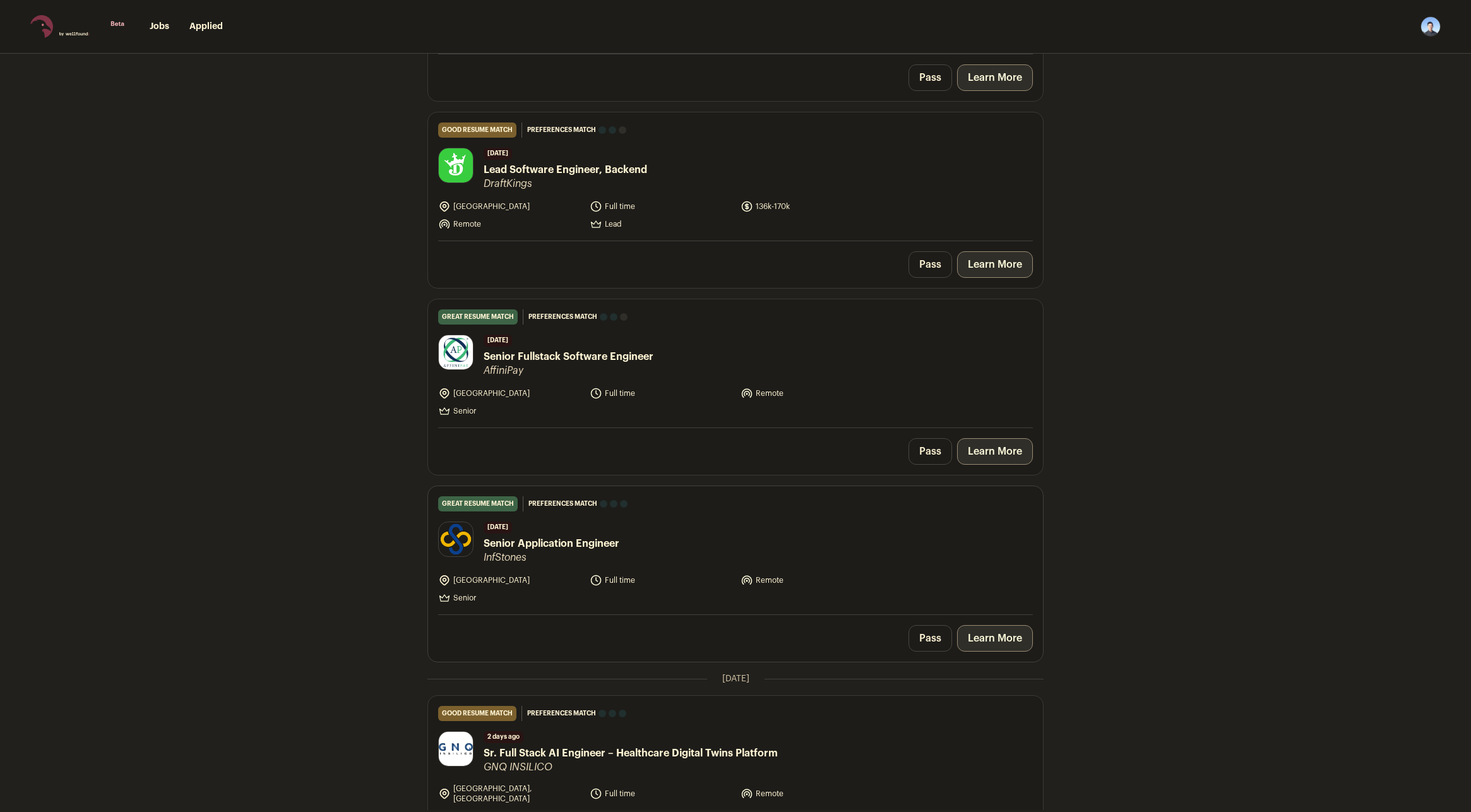
click at [995, 643] on link "Learn More" at bounding box center [995, 638] width 76 height 27
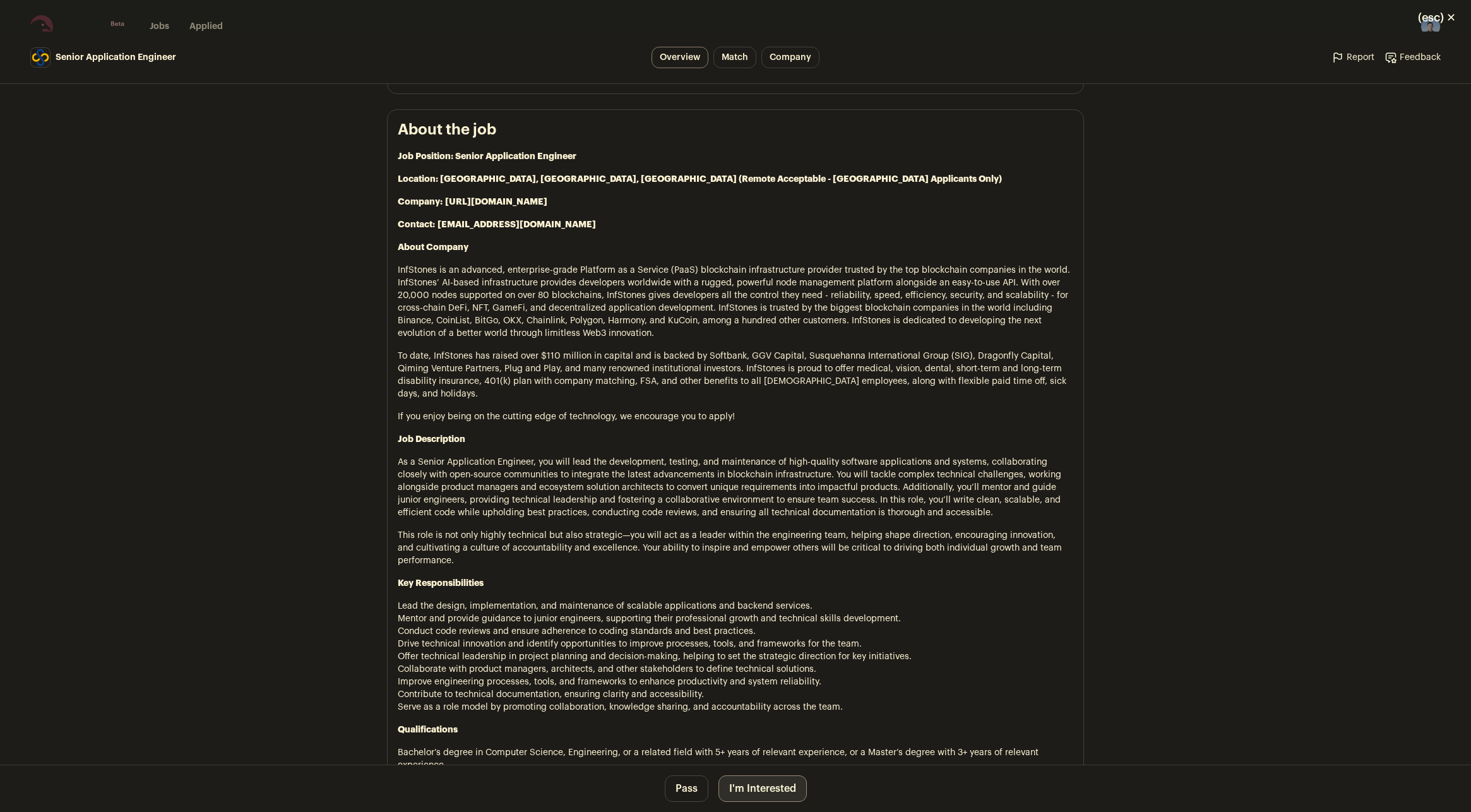
scroll to position [568, 0]
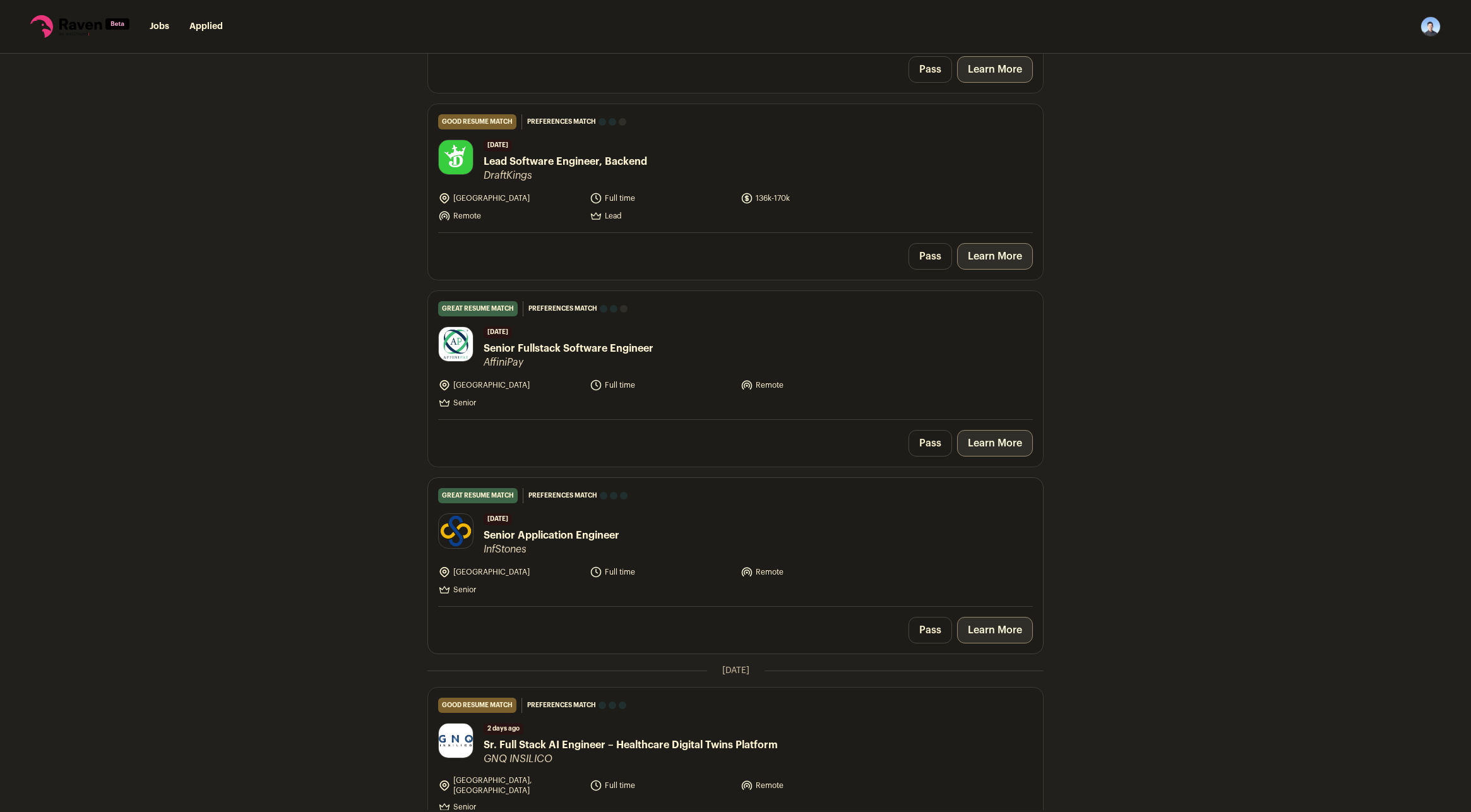
scroll to position [505, 0]
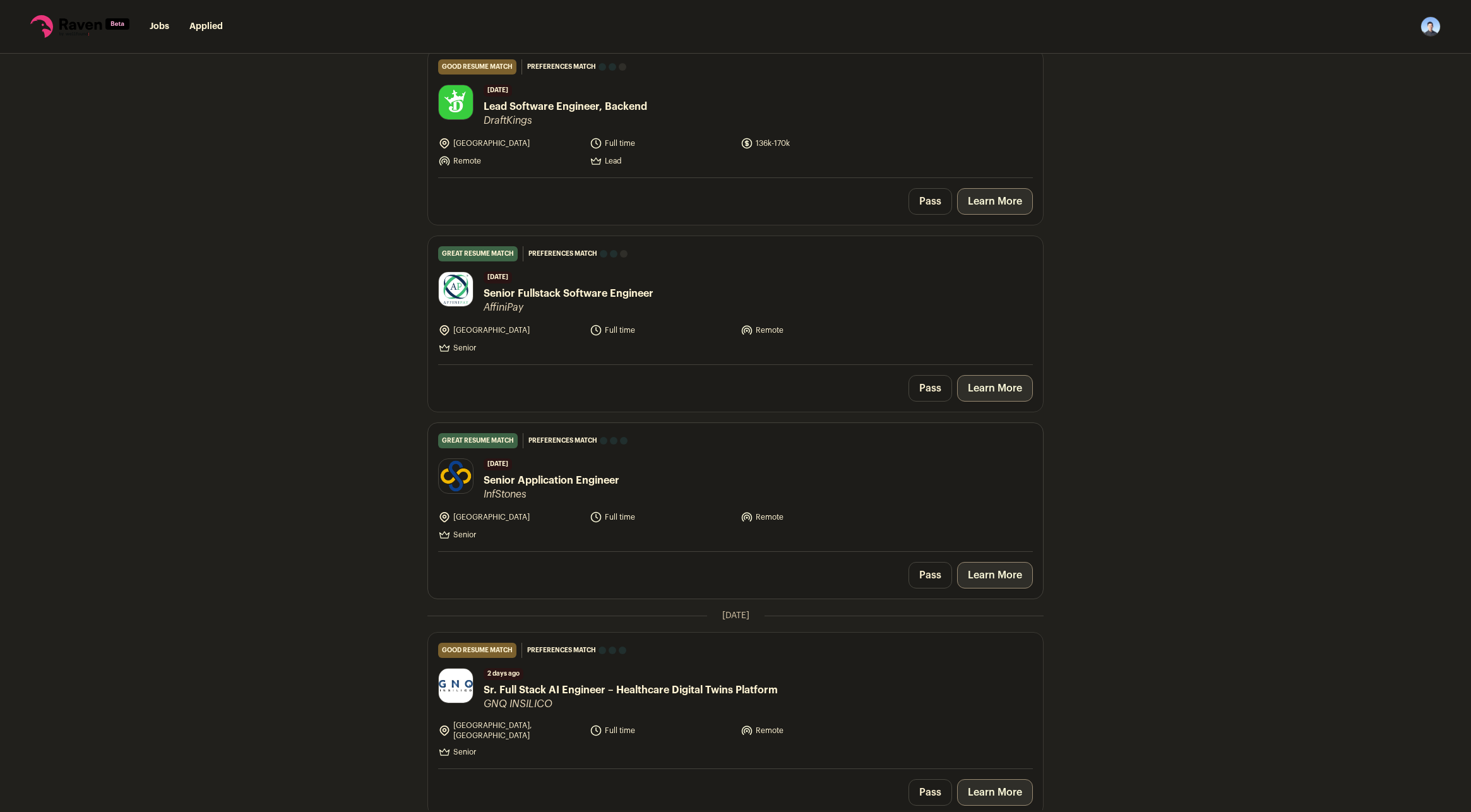
click at [1003, 578] on link "Learn More" at bounding box center [995, 575] width 76 height 27
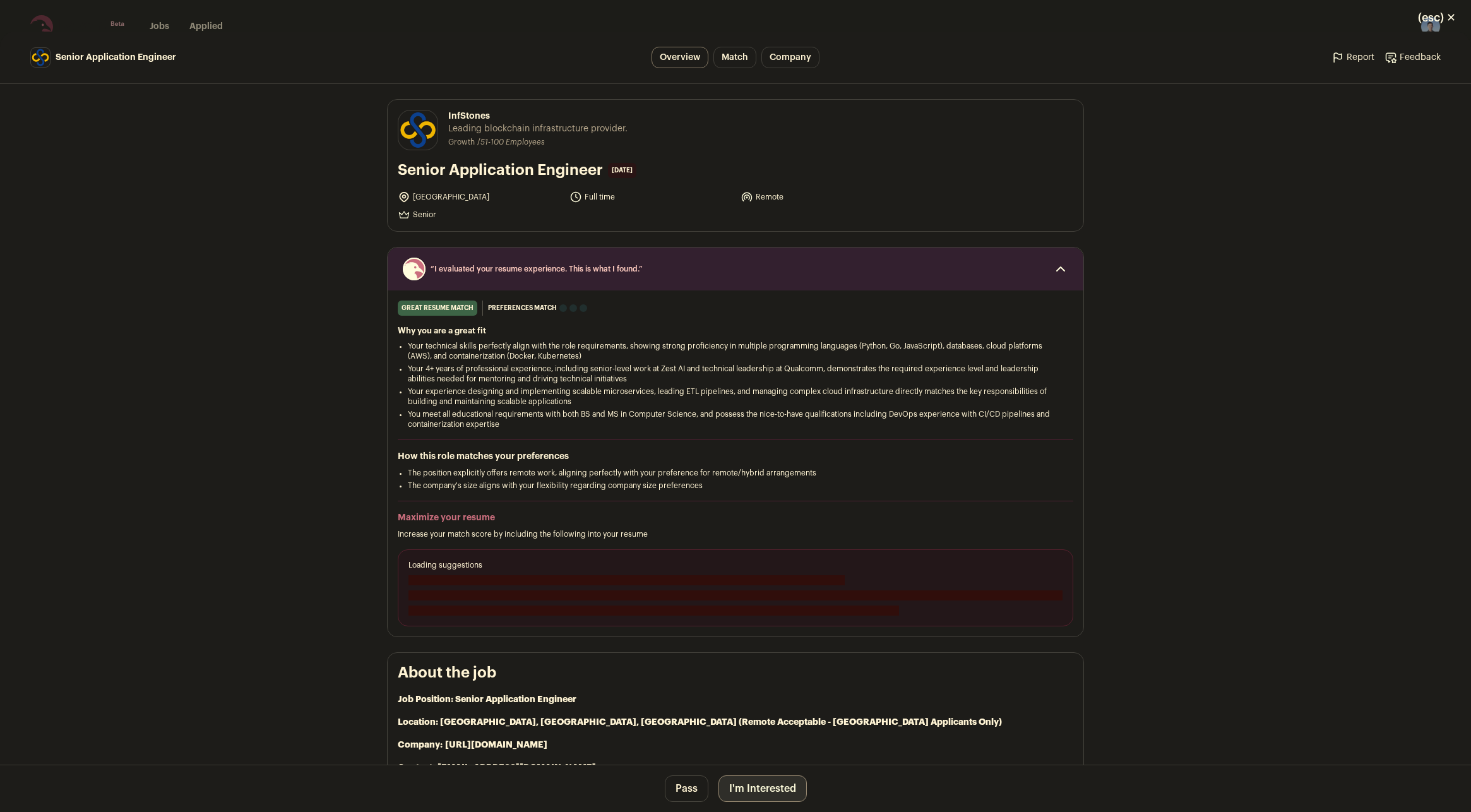
click at [663, 590] on span "Close modal via background" at bounding box center [735, 595] width 654 height 10
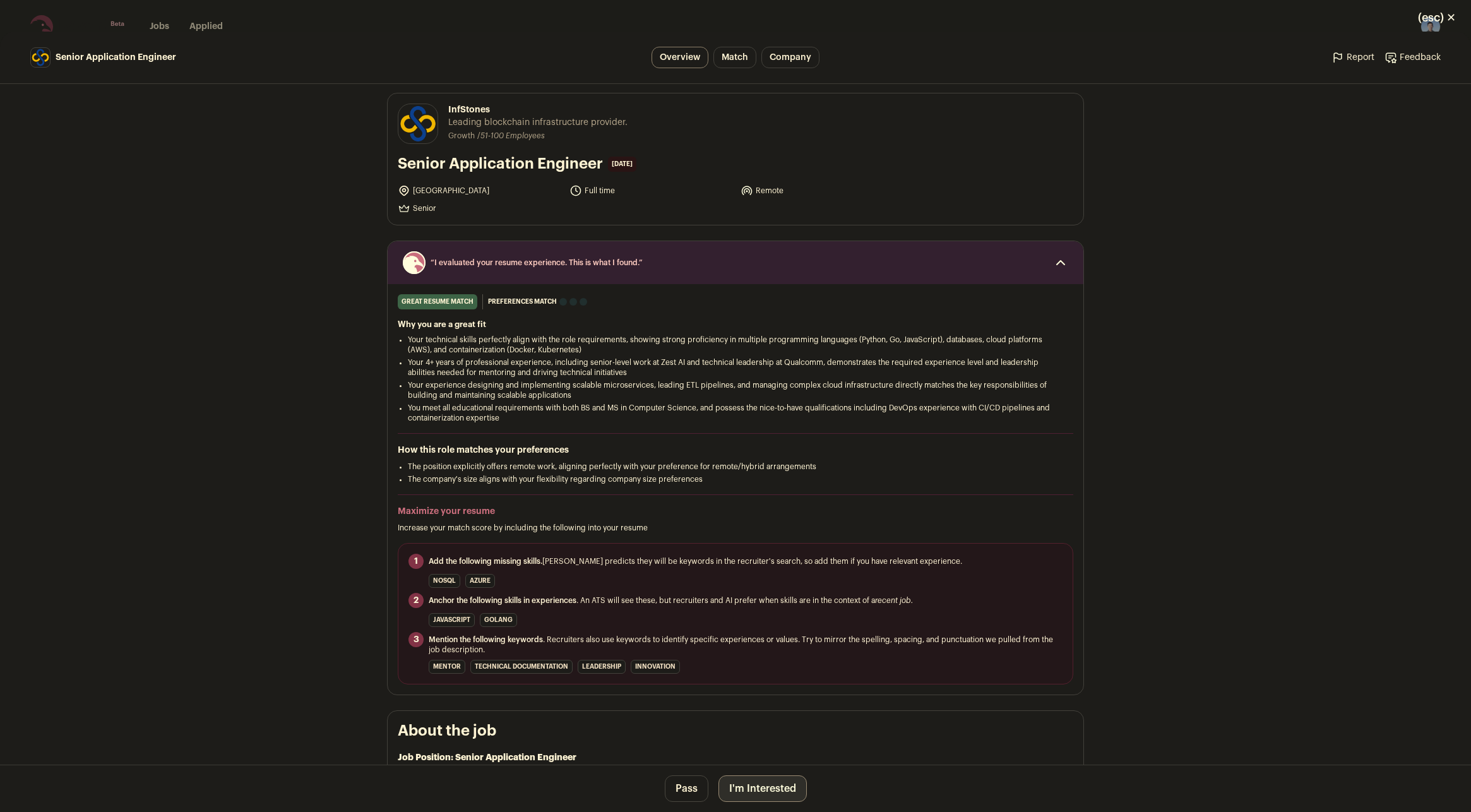
scroll to position [2, 0]
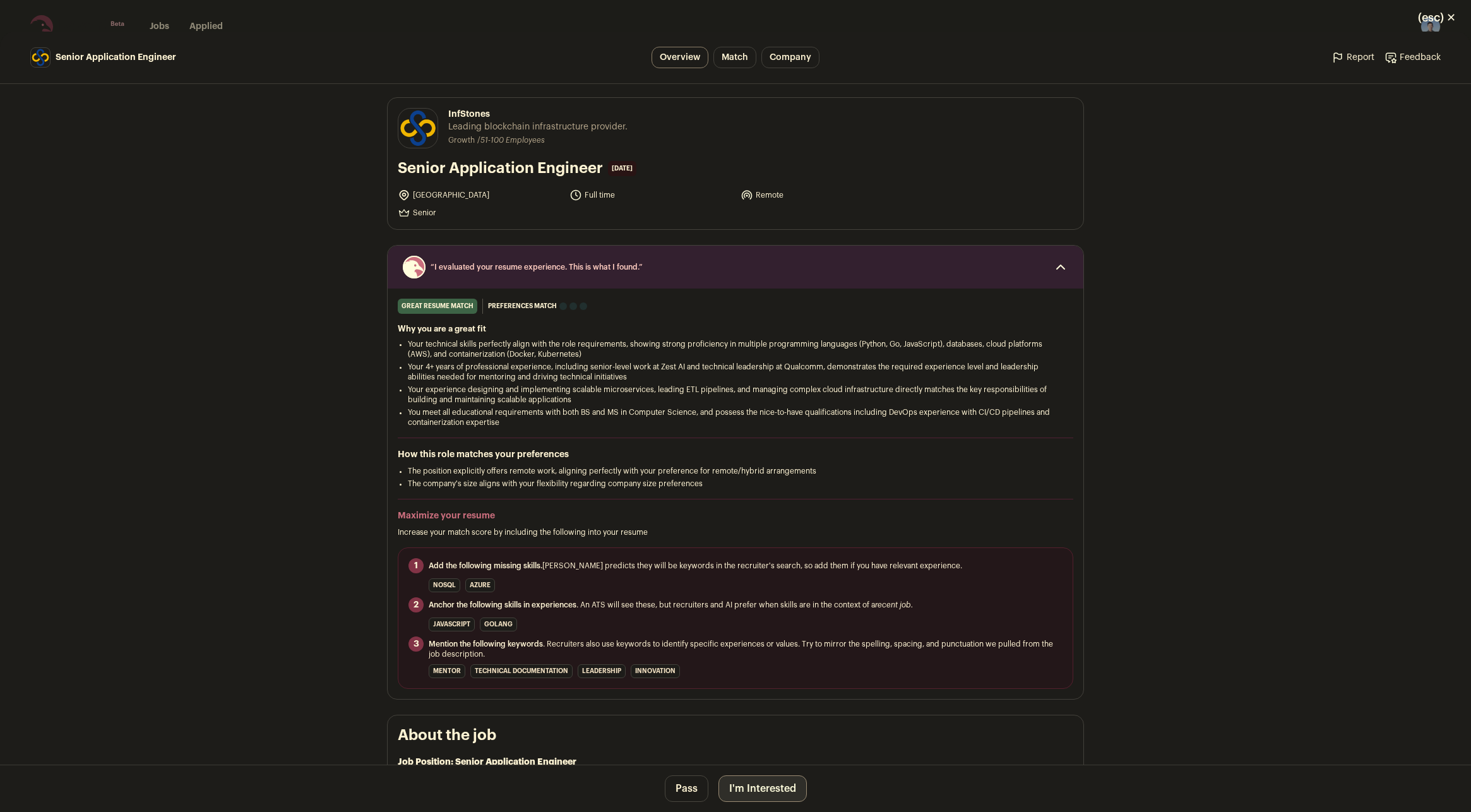
click at [758, 792] on button "I'm Interested" at bounding box center [763, 789] width 88 height 27
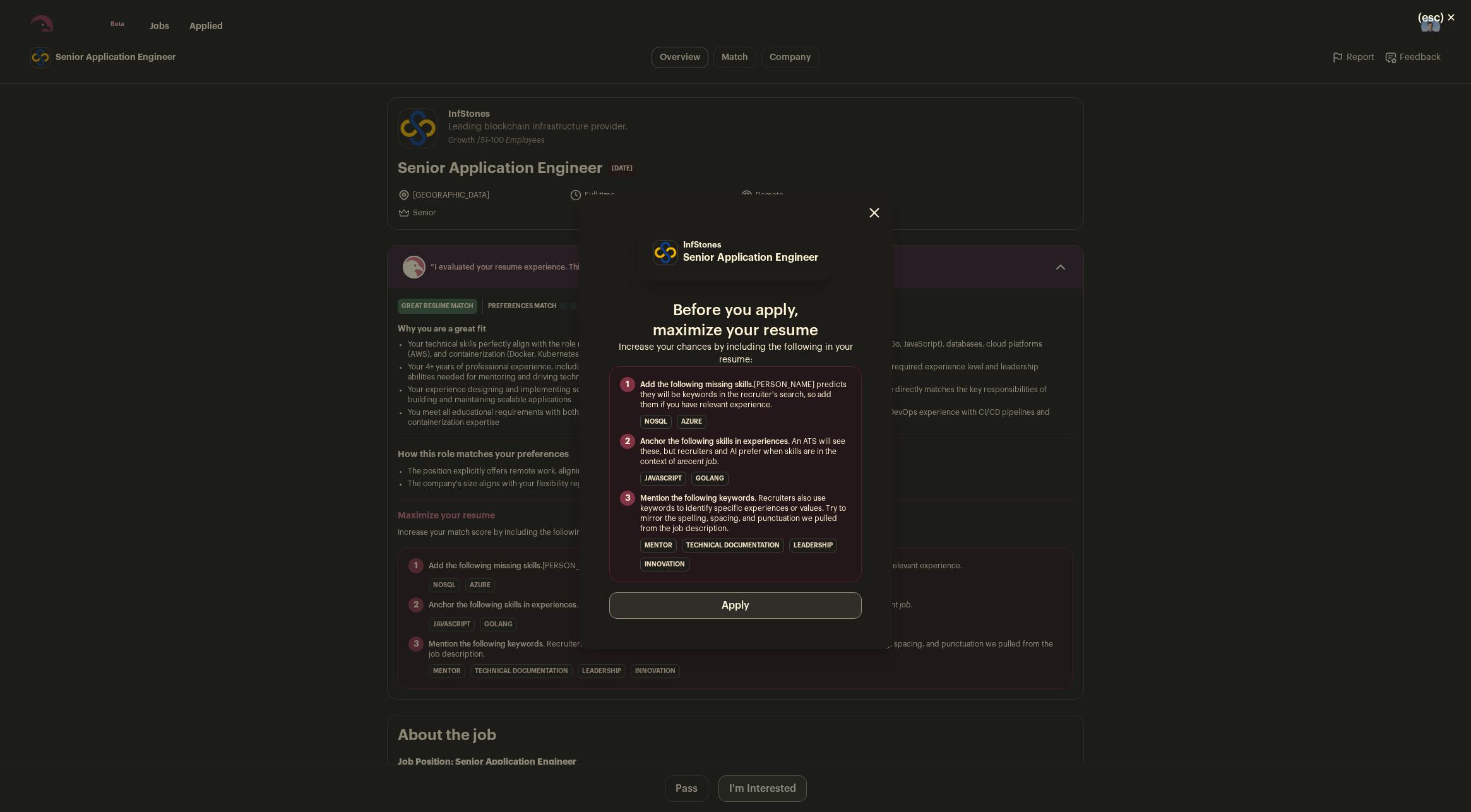
click at [748, 607] on button "Apply" at bounding box center [736, 605] width 253 height 27
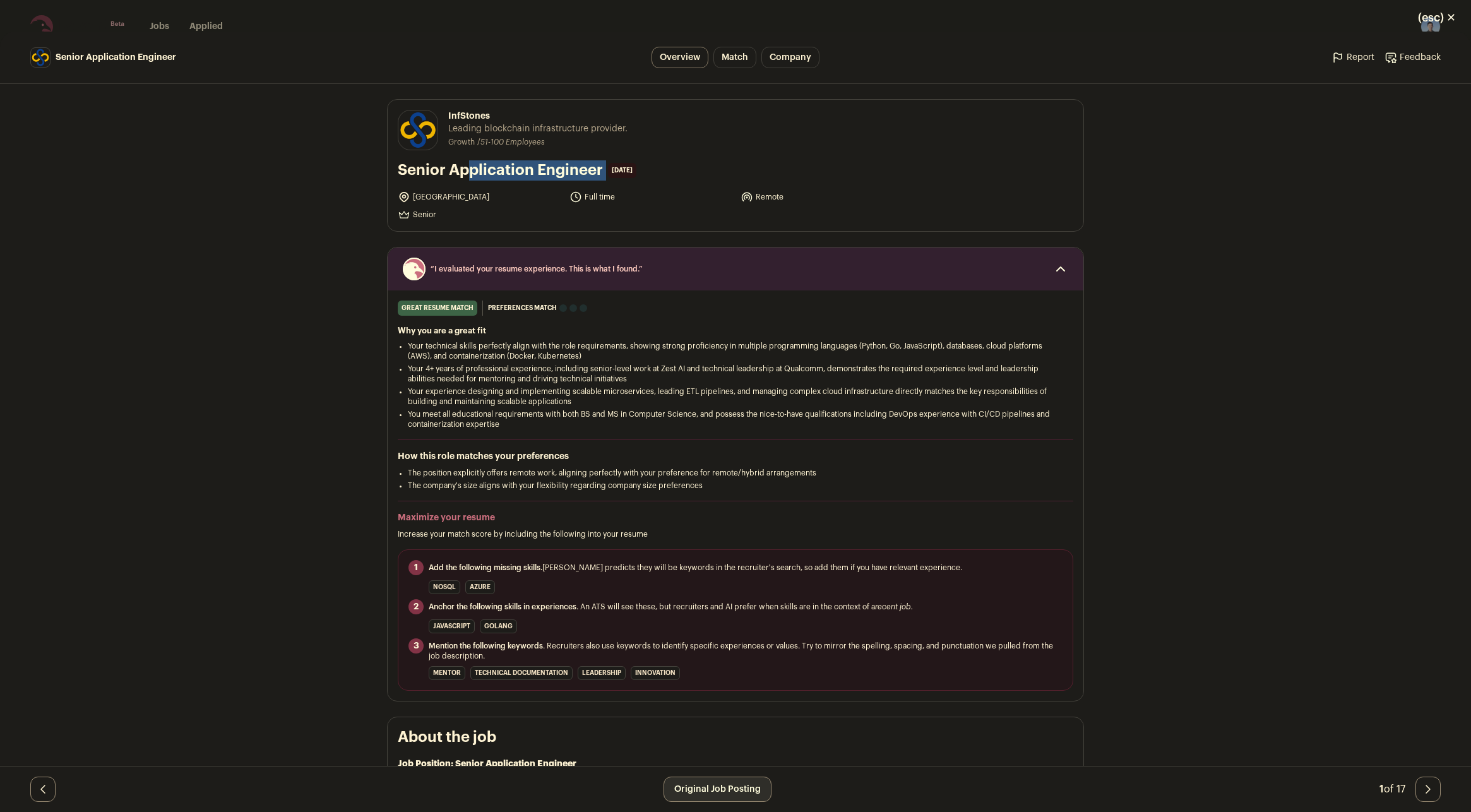
drag, startPoint x: 600, startPoint y: 173, endPoint x: 396, endPoint y: 173, distance: 204.0
click at [397, 173] on div "Senior Application Engineer 1 day ago" at bounding box center [735, 171] width 675 height 20
copy div "Senior Application Engineer"
drag, startPoint x: 169, startPoint y: 315, endPoint x: 162, endPoint y: 295, distance: 21.2
click at [171, 315] on div "Senior Application Engineer Overview Match Company Report Feedback Report Feedb…" at bounding box center [736, 421] width 1471 height 780
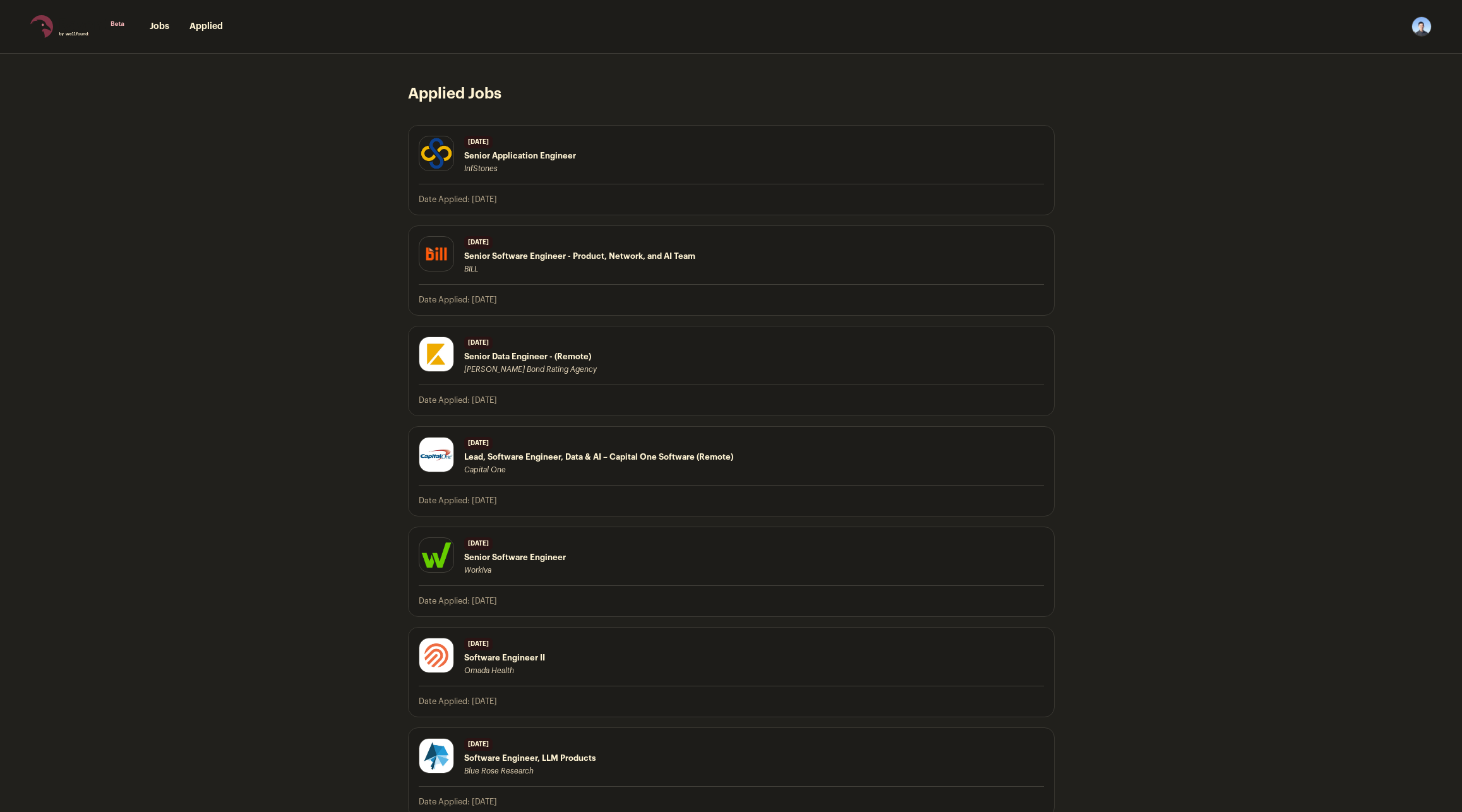
click at [161, 32] on li "Jobs" at bounding box center [159, 27] width 20 height 13
click at [160, 30] on link "Jobs" at bounding box center [159, 27] width 20 height 9
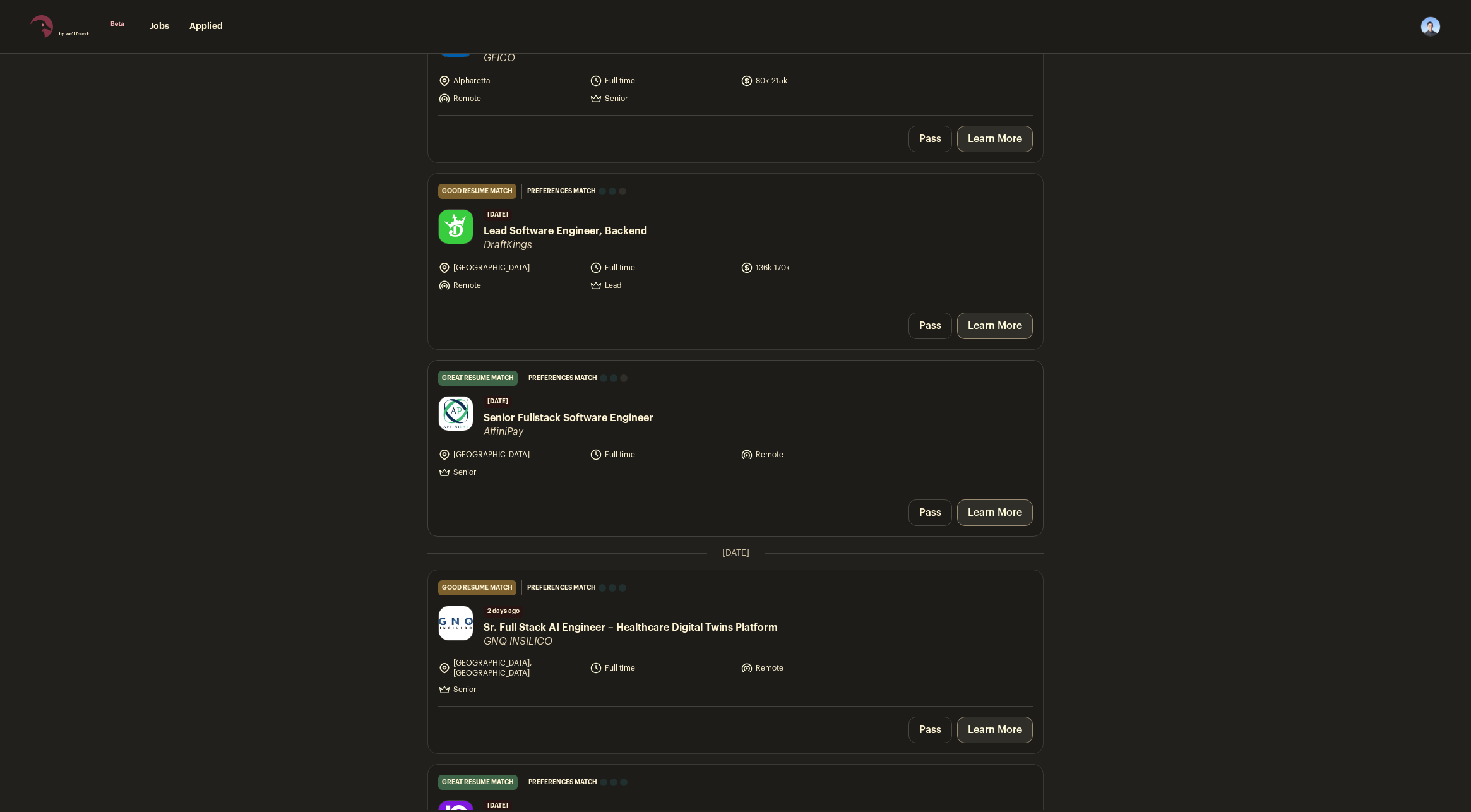
scroll to position [379, 0]
click at [997, 517] on link "Learn More" at bounding box center [995, 514] width 76 height 27
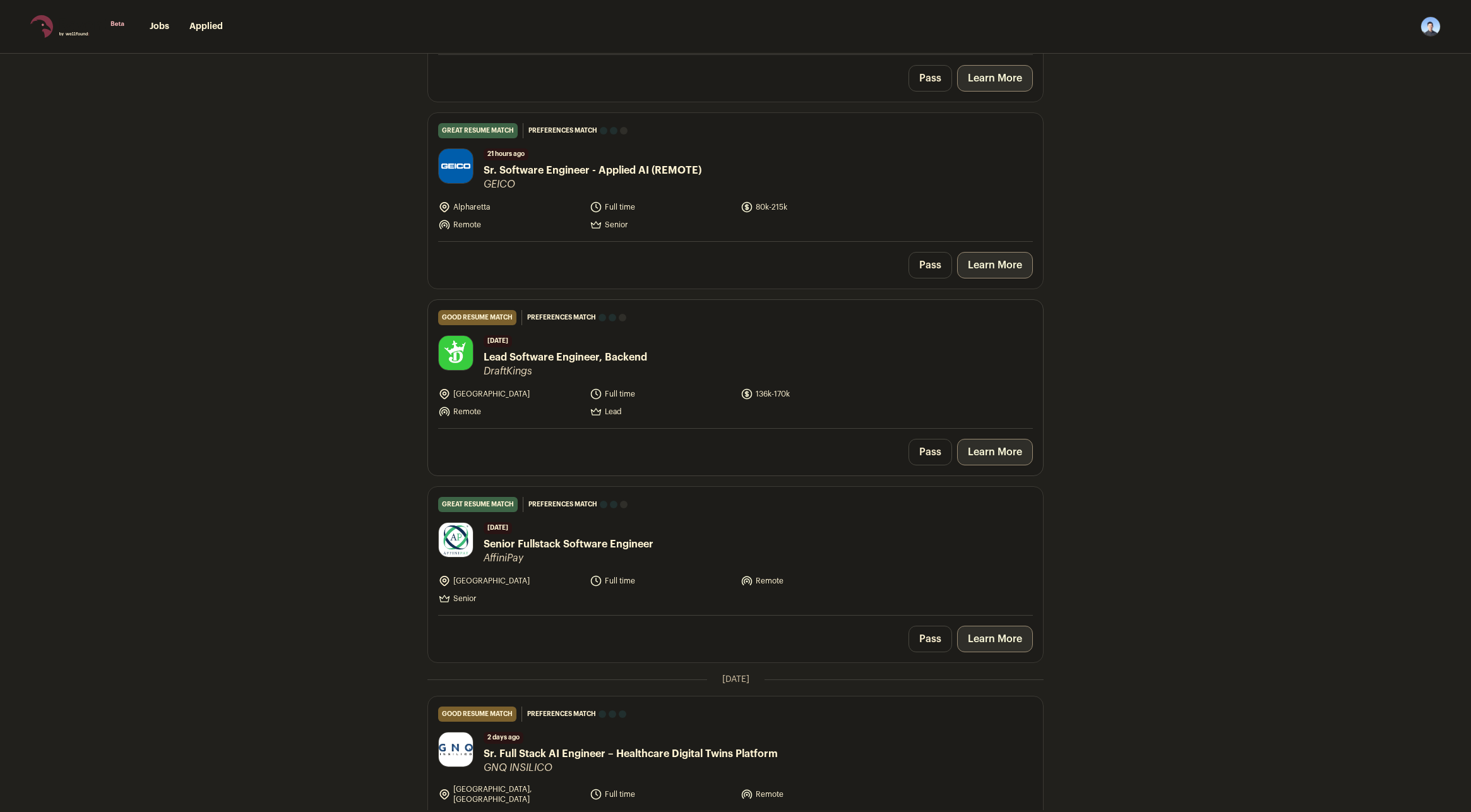
scroll to position [253, 0]
click at [978, 456] on link "Learn More" at bounding box center [995, 454] width 76 height 27
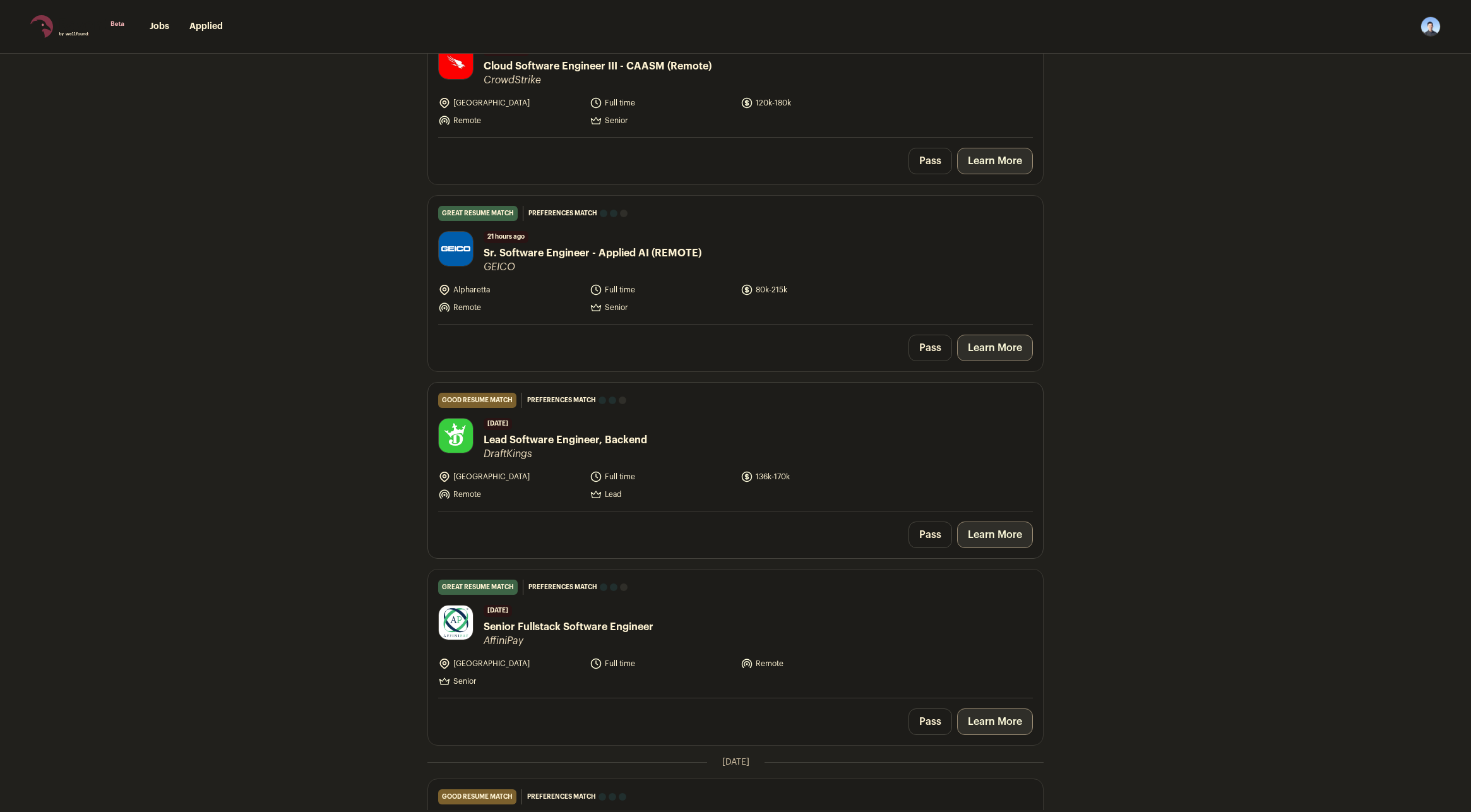
scroll to position [126, 0]
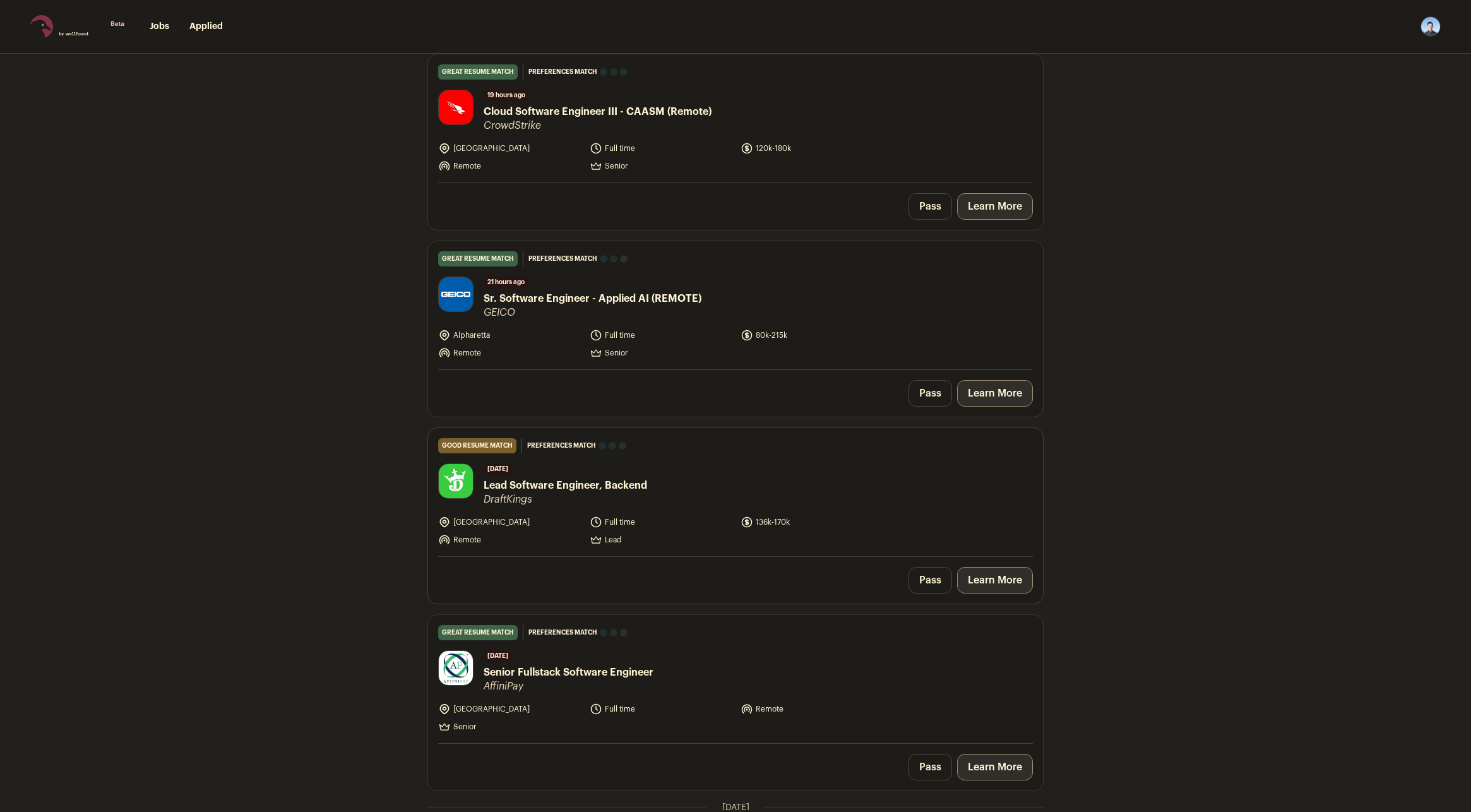
click at [981, 585] on link "Learn More" at bounding box center [995, 580] width 76 height 27
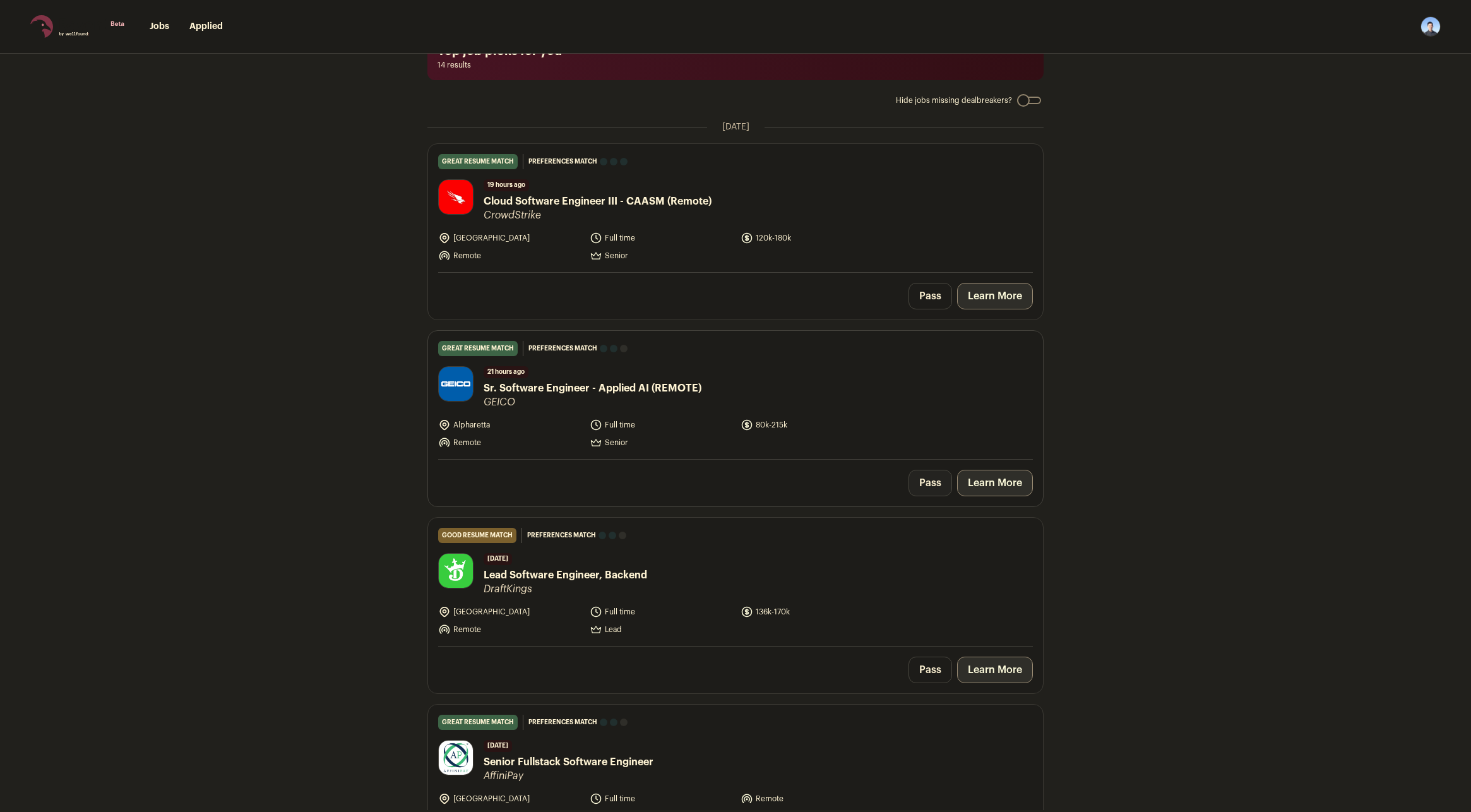
scroll to position [0, 0]
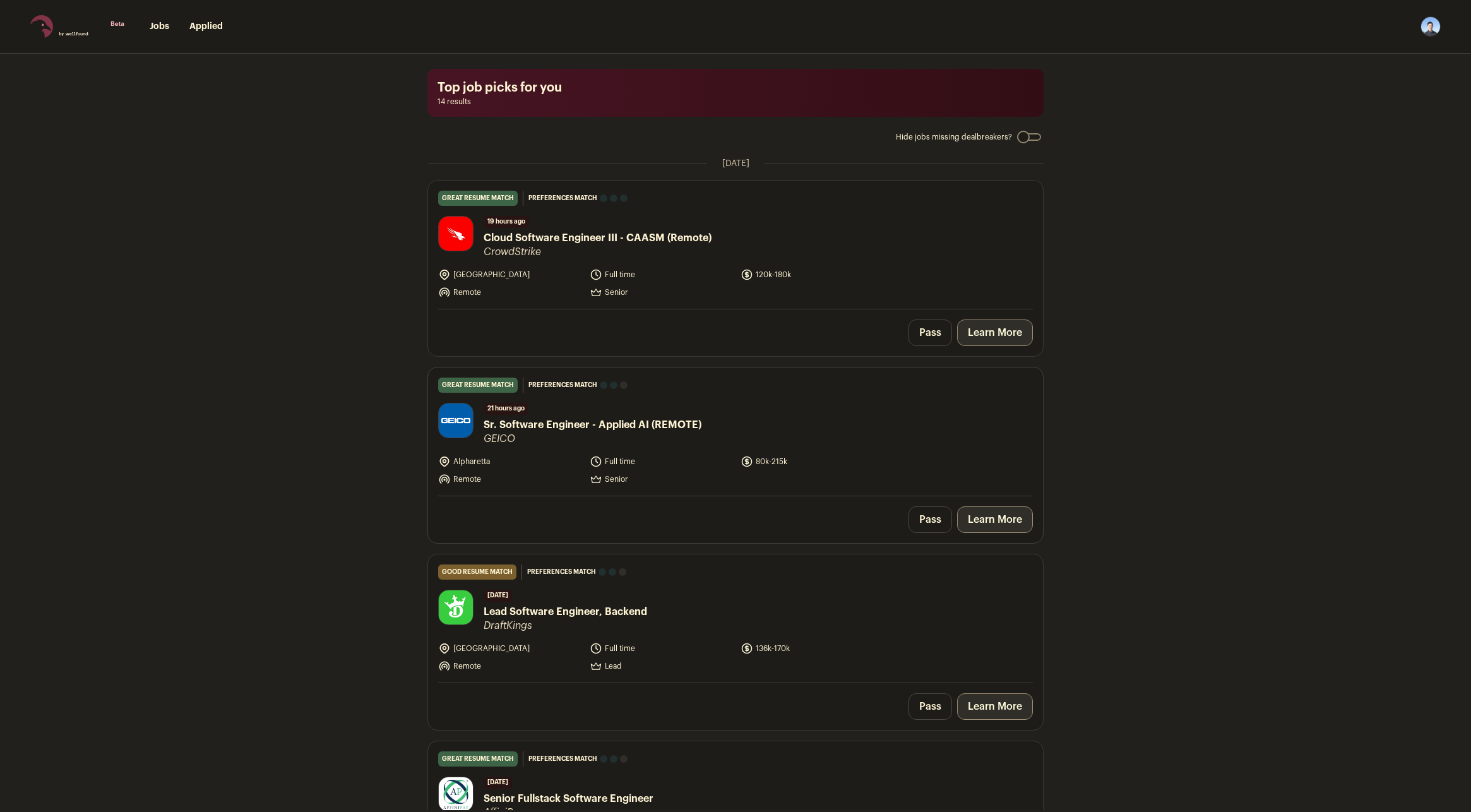
click at [990, 518] on link "Learn More" at bounding box center [995, 519] width 76 height 27
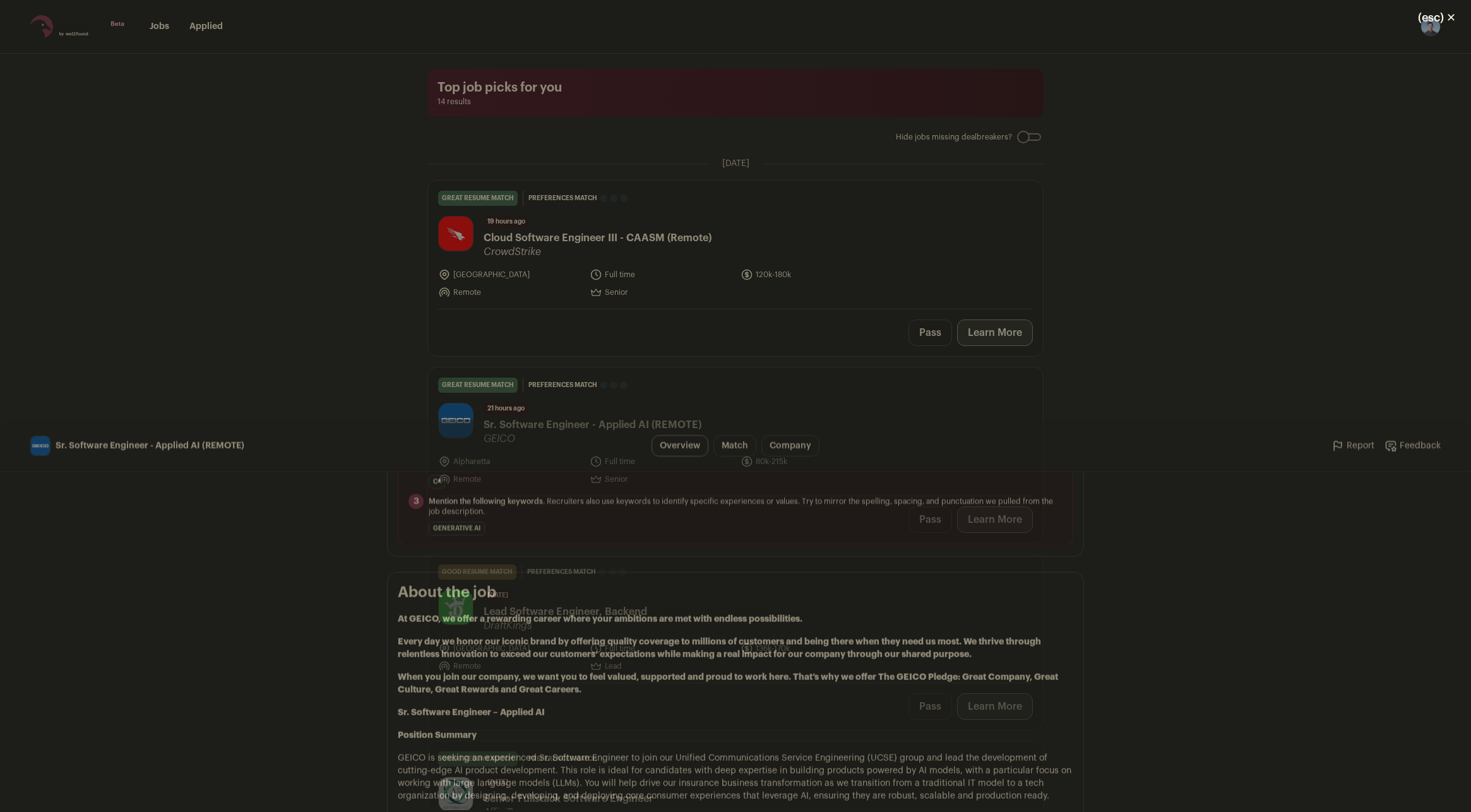
scroll to position [694, 0]
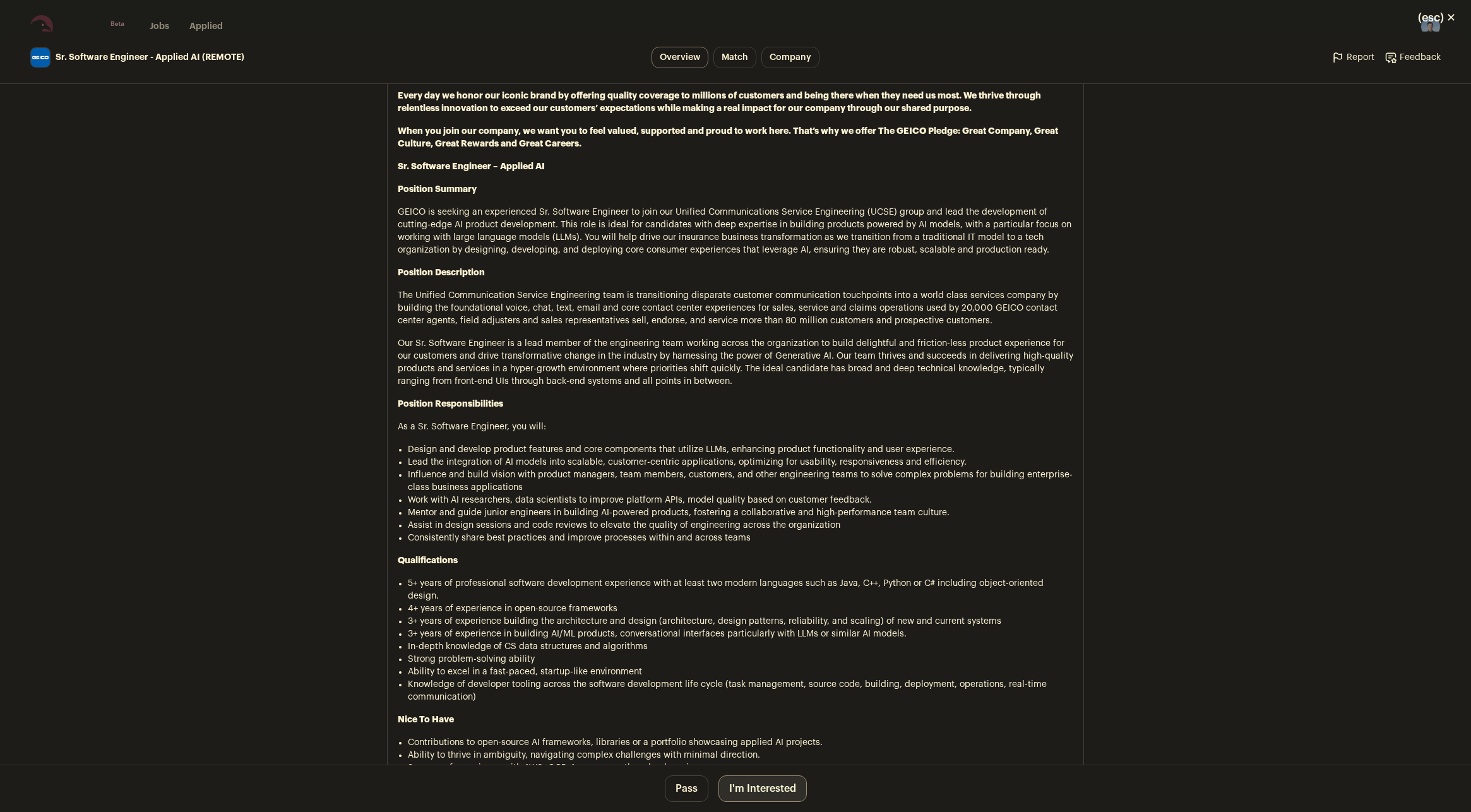
click at [735, 795] on button "I'm Interested" at bounding box center [763, 789] width 88 height 27
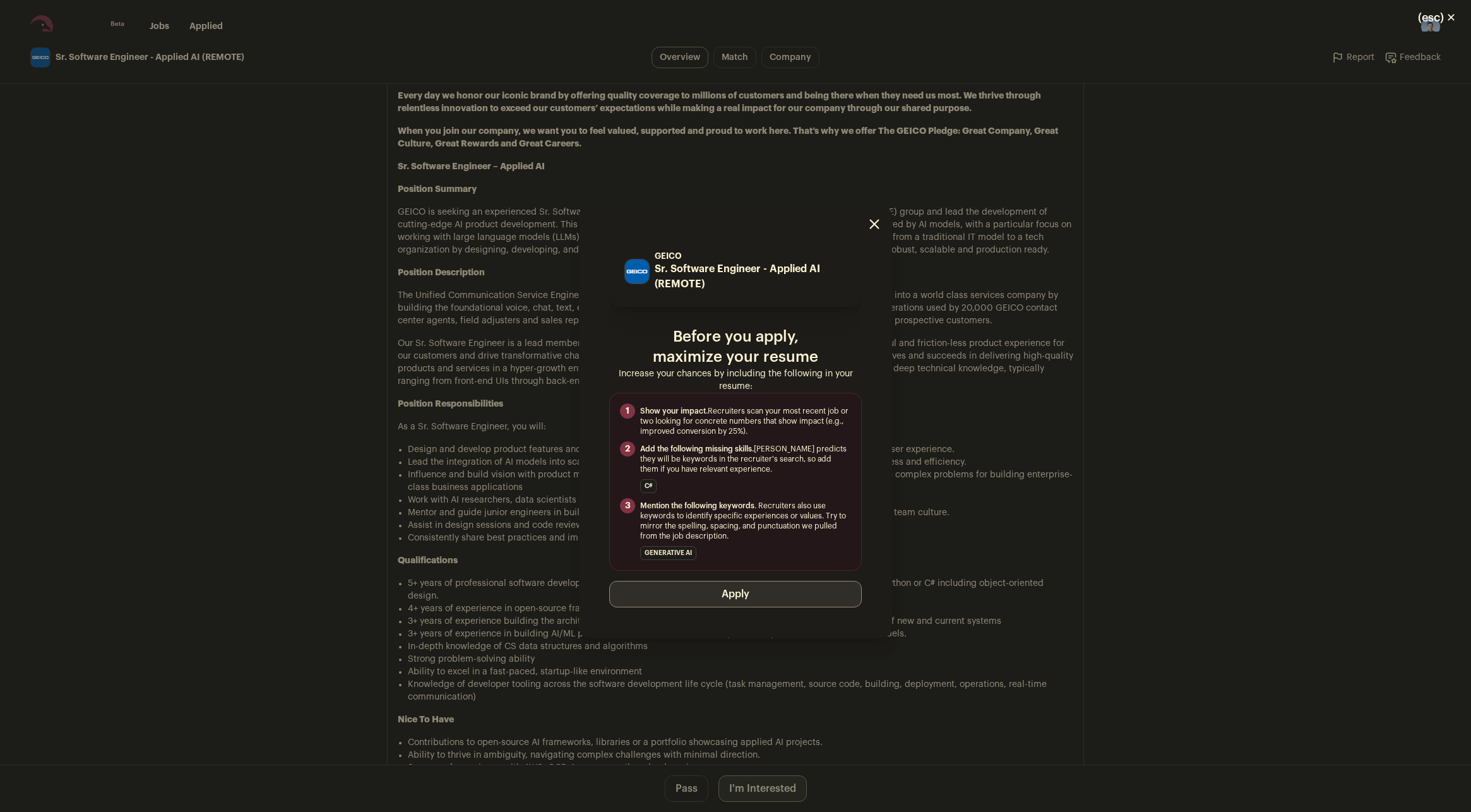
click at [712, 588] on button "Apply" at bounding box center [736, 594] width 253 height 27
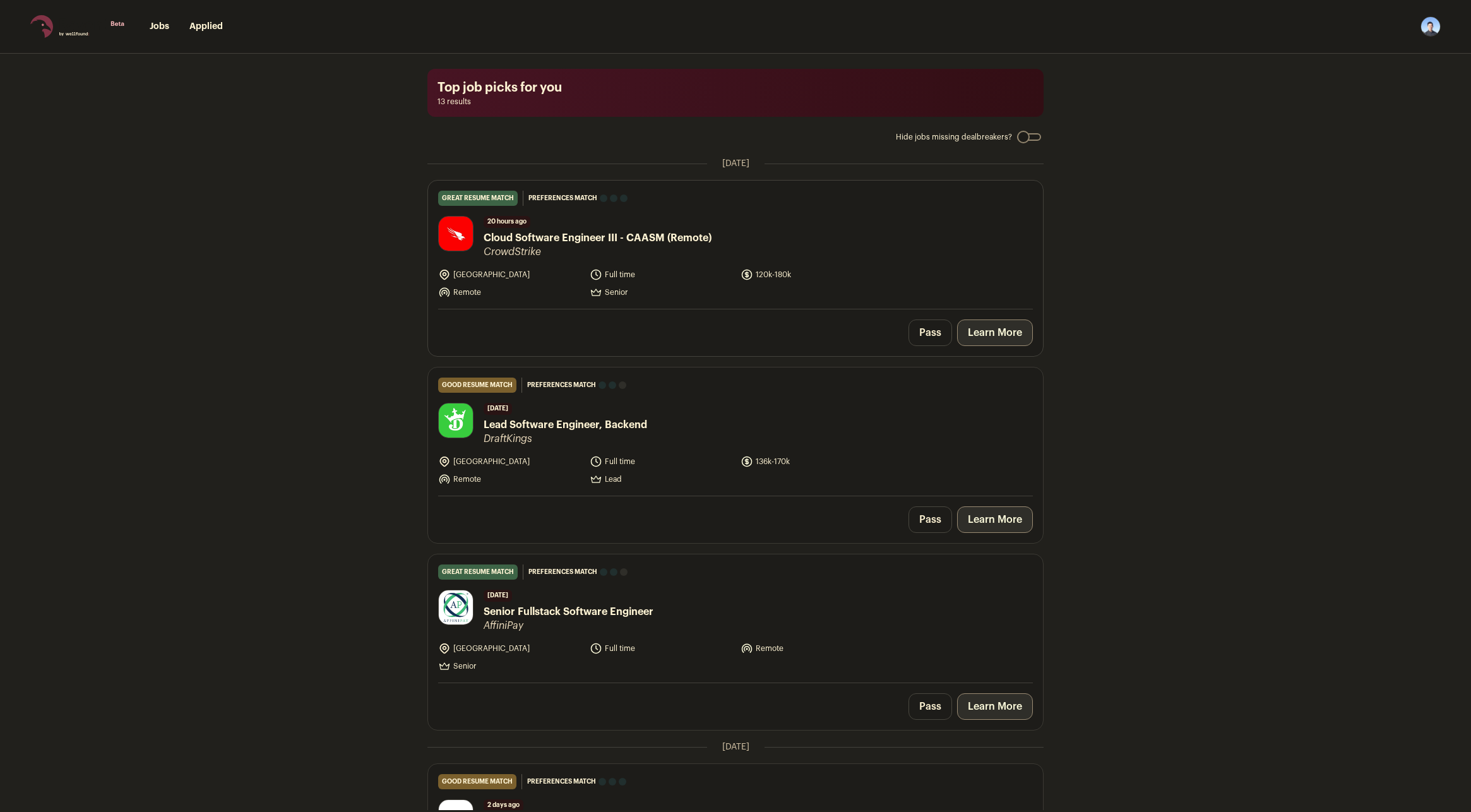
click at [1002, 331] on link "Learn More" at bounding box center [995, 333] width 76 height 27
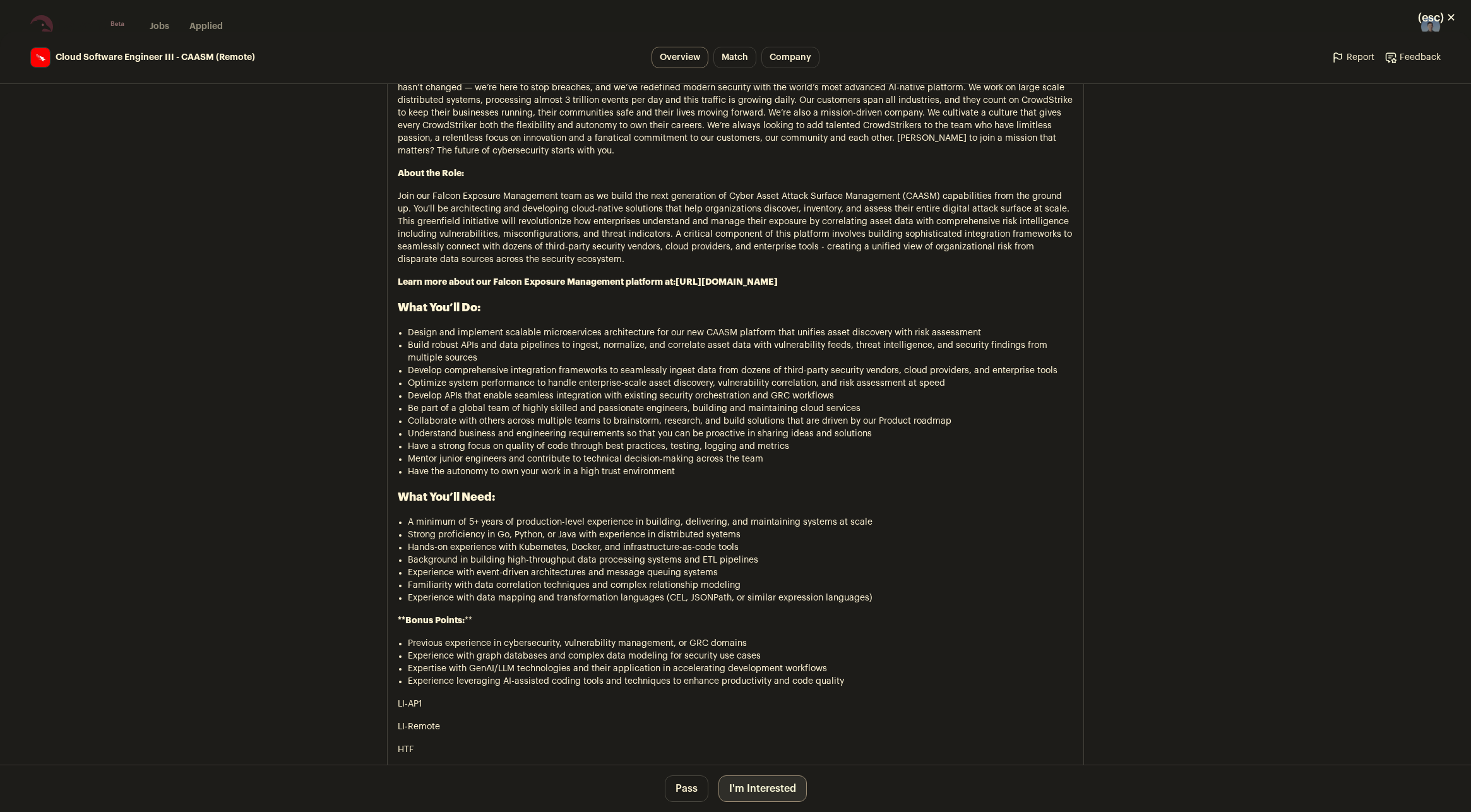
scroll to position [1199, 0]
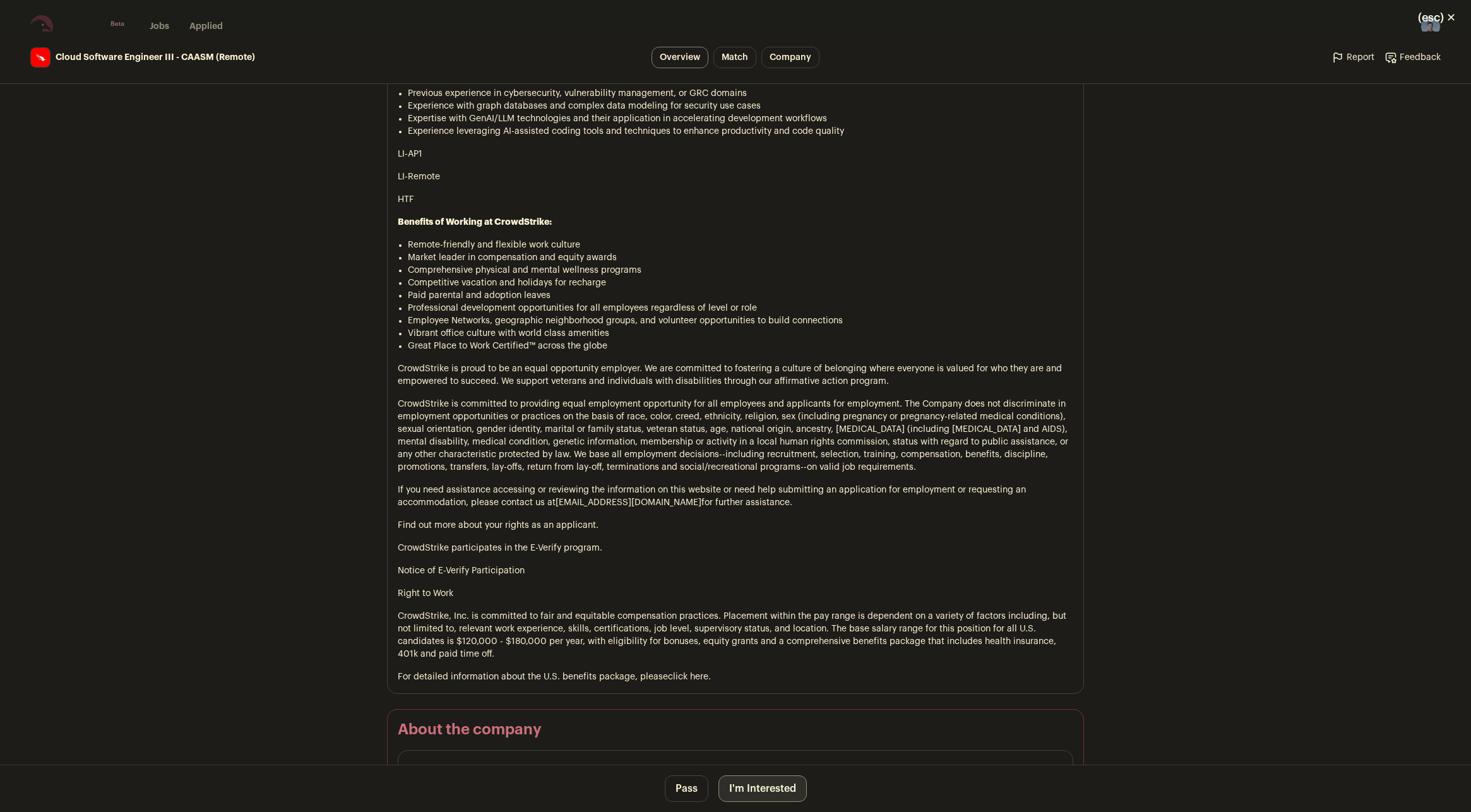
click at [761, 777] on button "I'm Interested" at bounding box center [763, 789] width 88 height 27
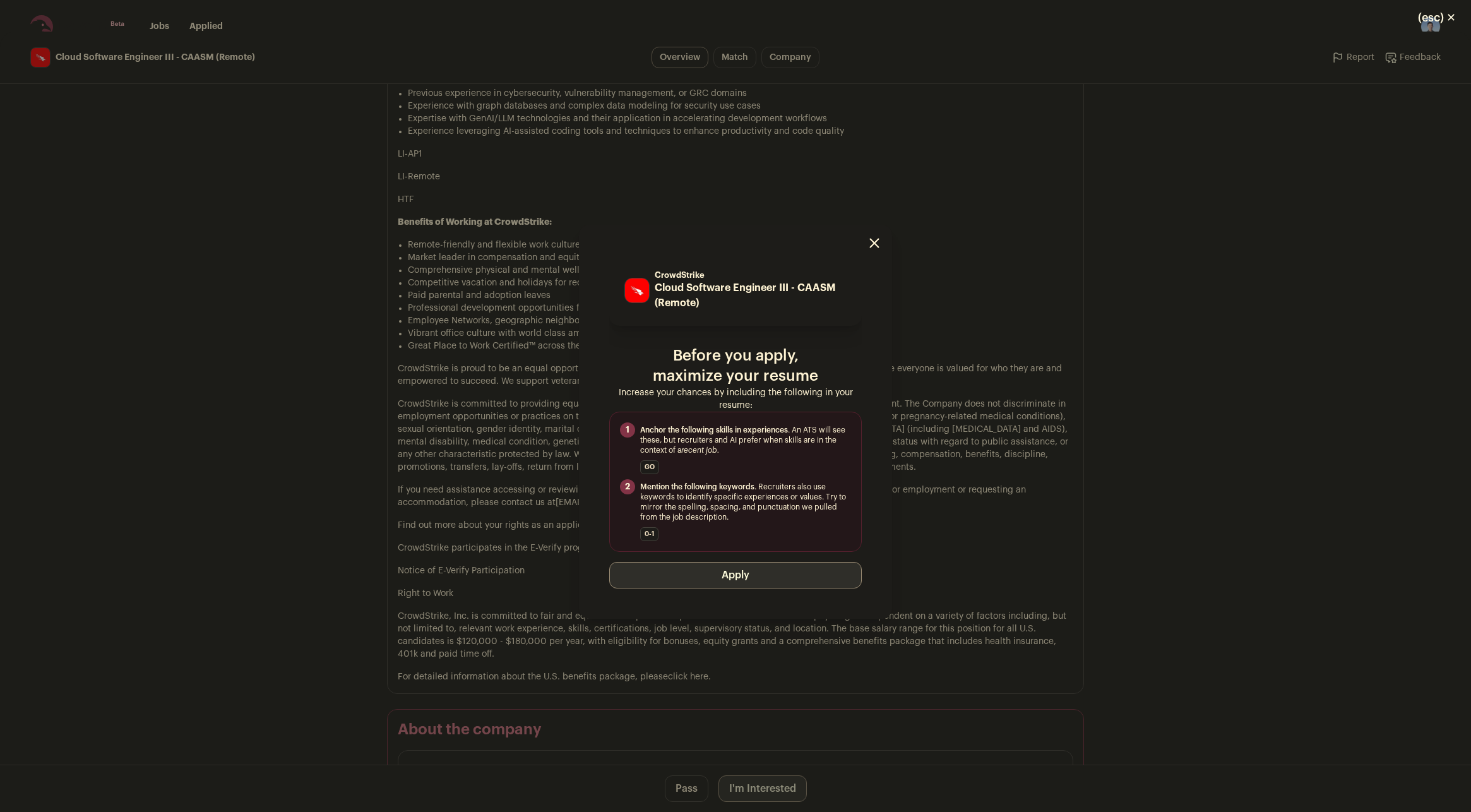
click at [783, 573] on button "Apply" at bounding box center [736, 575] width 253 height 27
